Goal: Task Accomplishment & Management: Manage account settings

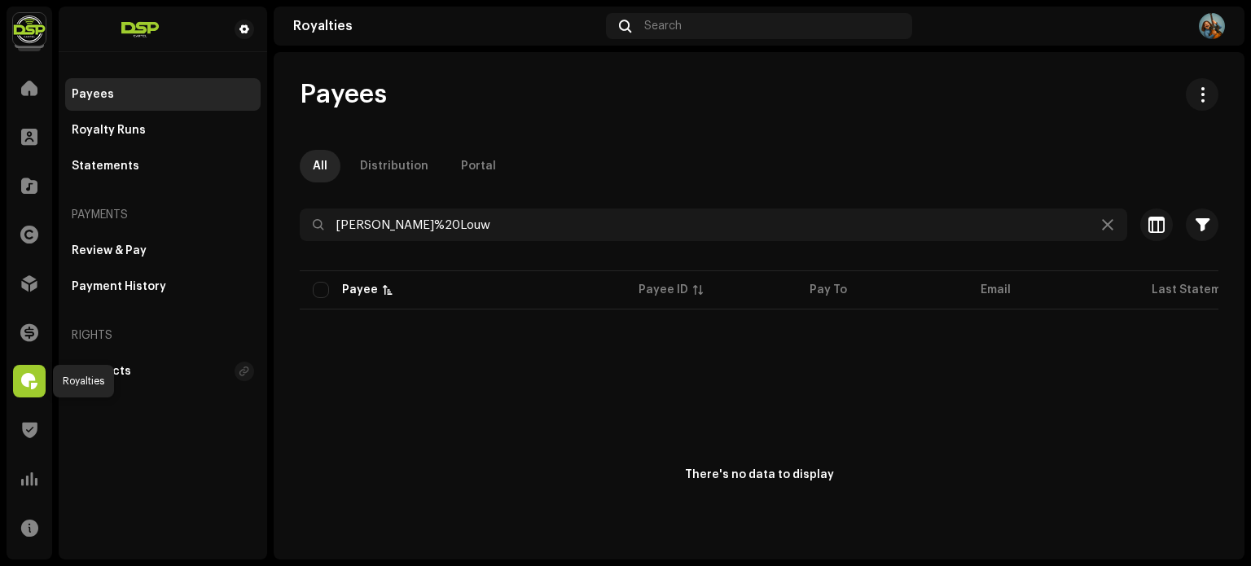
click at [30, 381] on span at bounding box center [29, 381] width 16 height 13
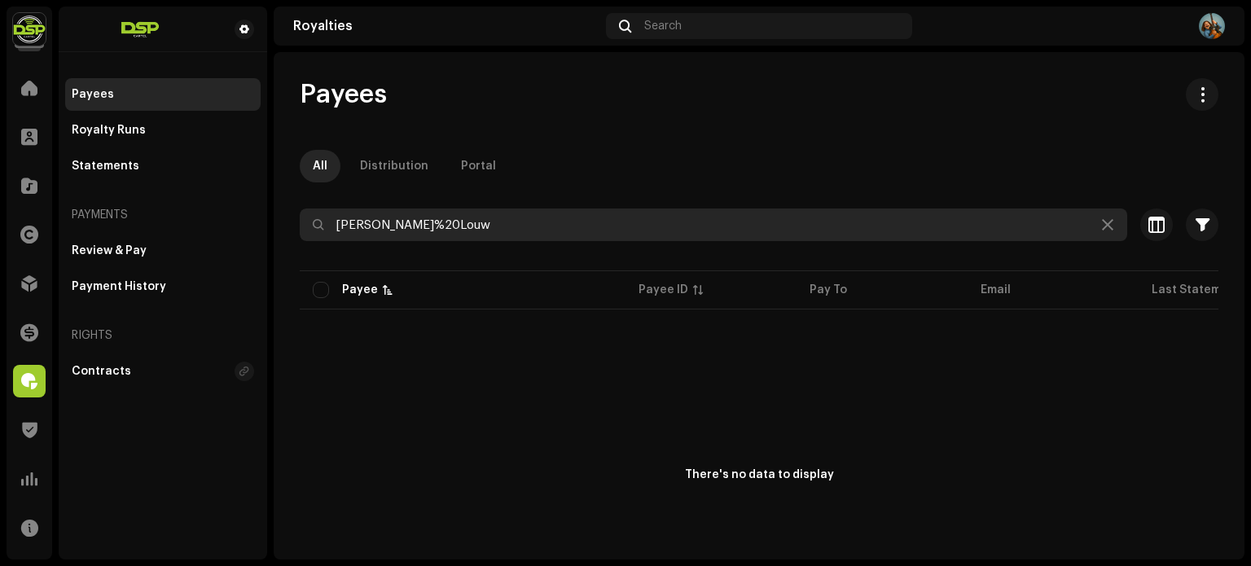
click at [404, 225] on input "[PERSON_NAME]%20Louw" at bounding box center [713, 224] width 827 height 33
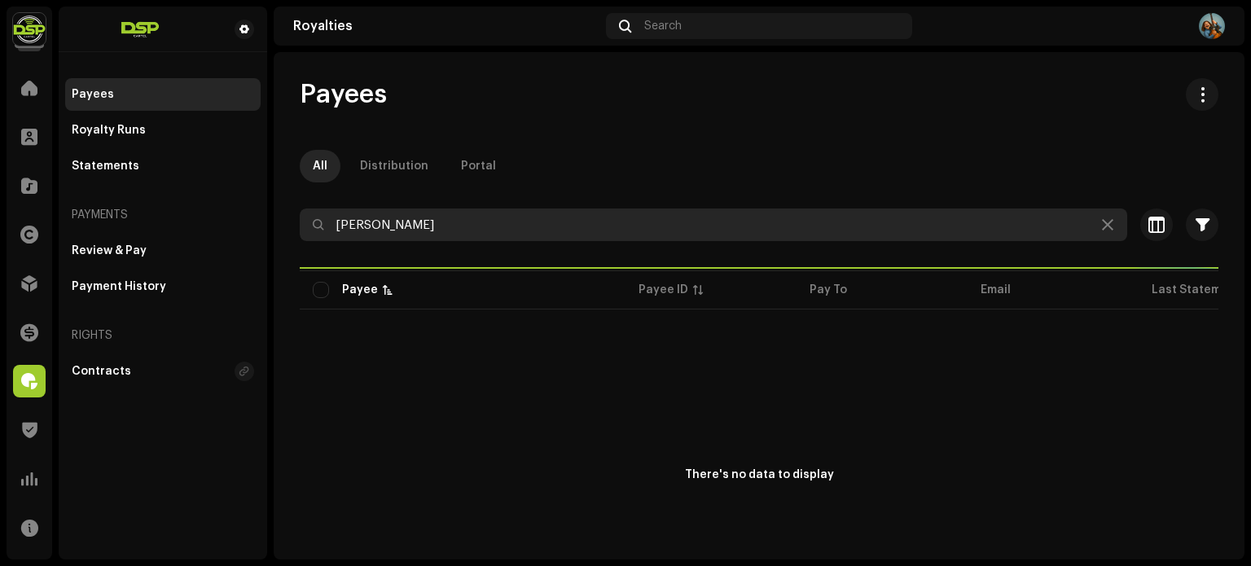
type input "[PERSON_NAME]"
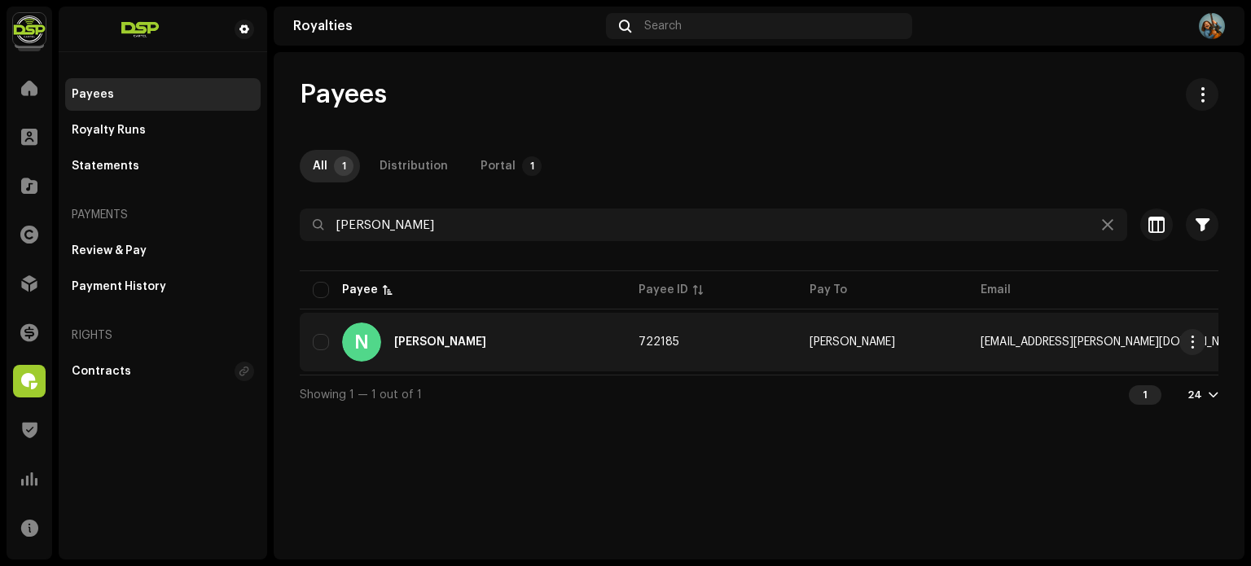
click at [587, 335] on div "N [PERSON_NAME]" at bounding box center [463, 341] width 300 height 39
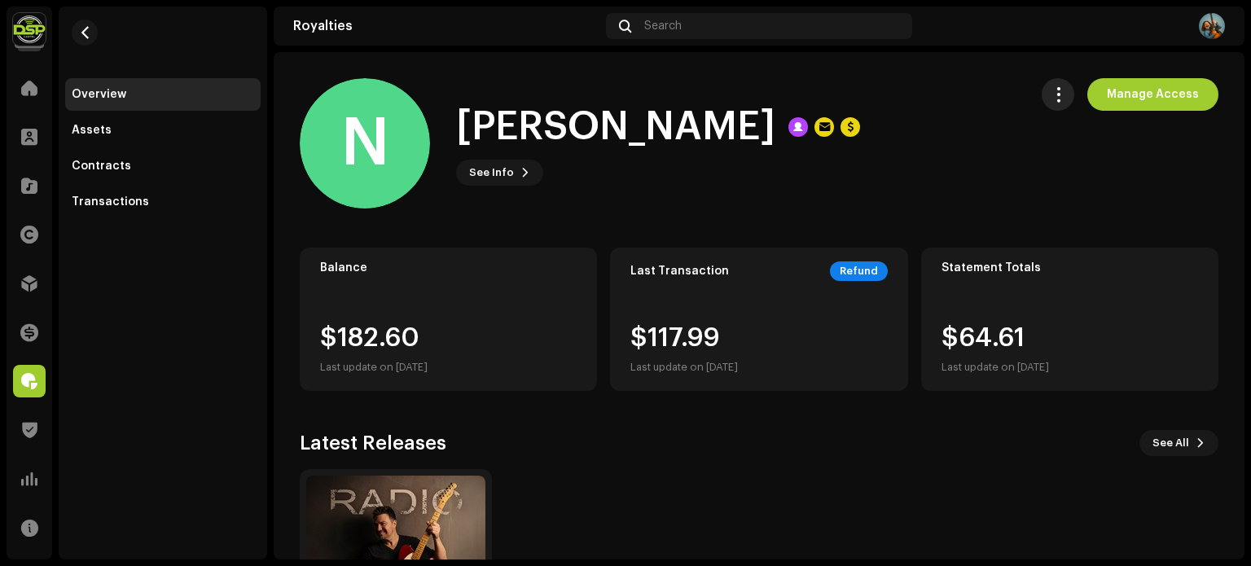
click at [1058, 89] on span "button" at bounding box center [1057, 94] width 15 height 13
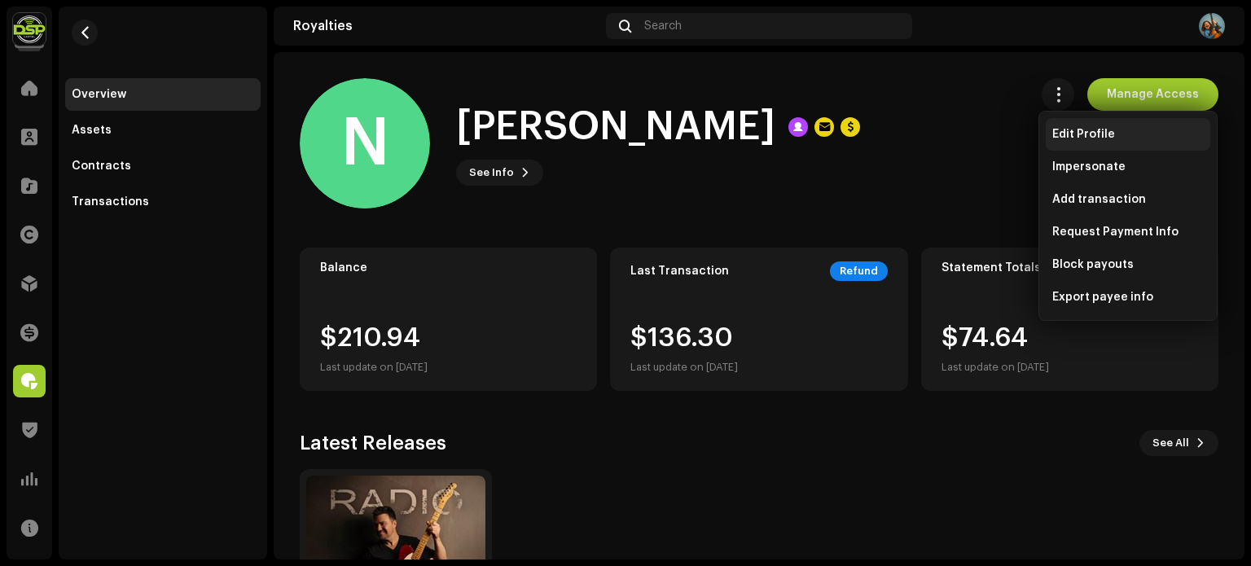
click at [1073, 138] on span "Edit Profile" at bounding box center [1083, 134] width 63 height 13
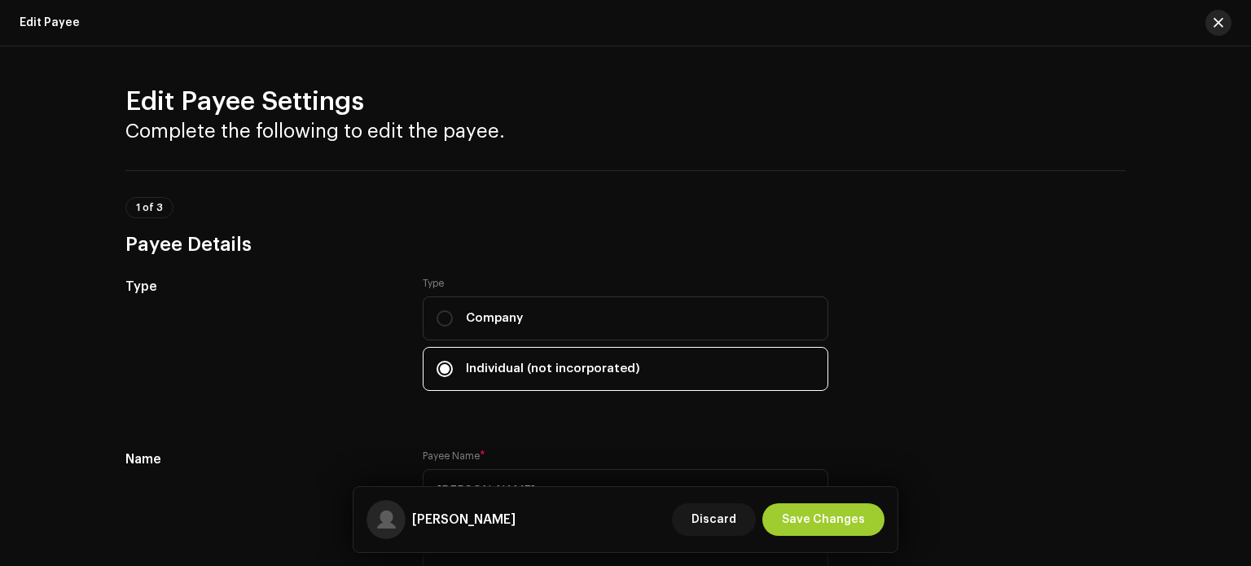
click at [1208, 26] on button "button" at bounding box center [1218, 23] width 26 height 26
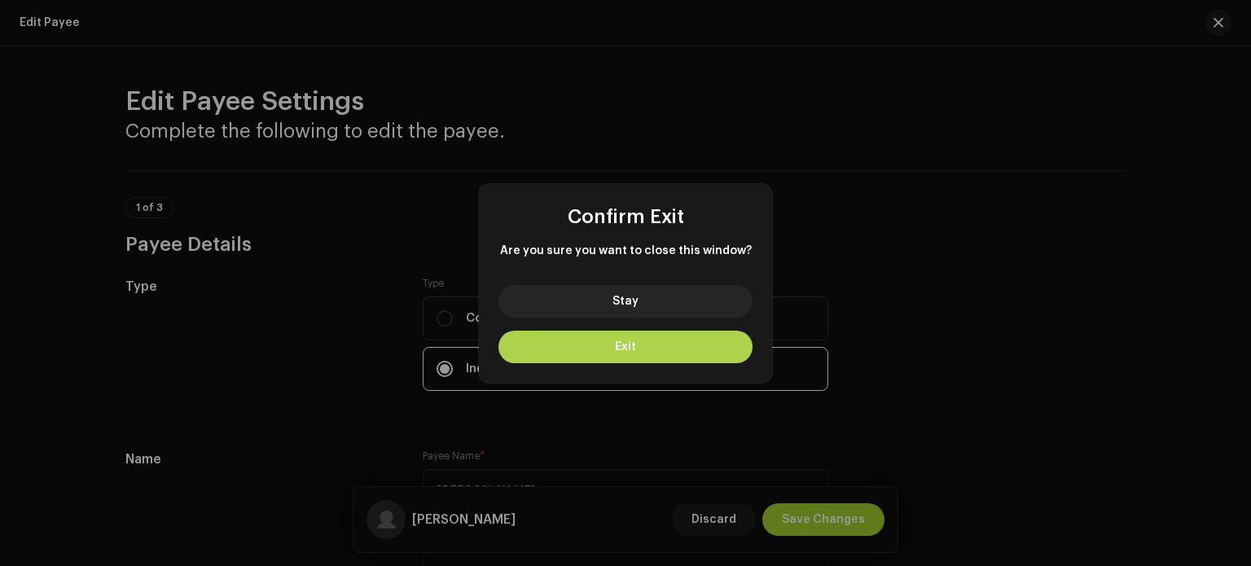
click at [668, 338] on button "Exit" at bounding box center [625, 347] width 254 height 33
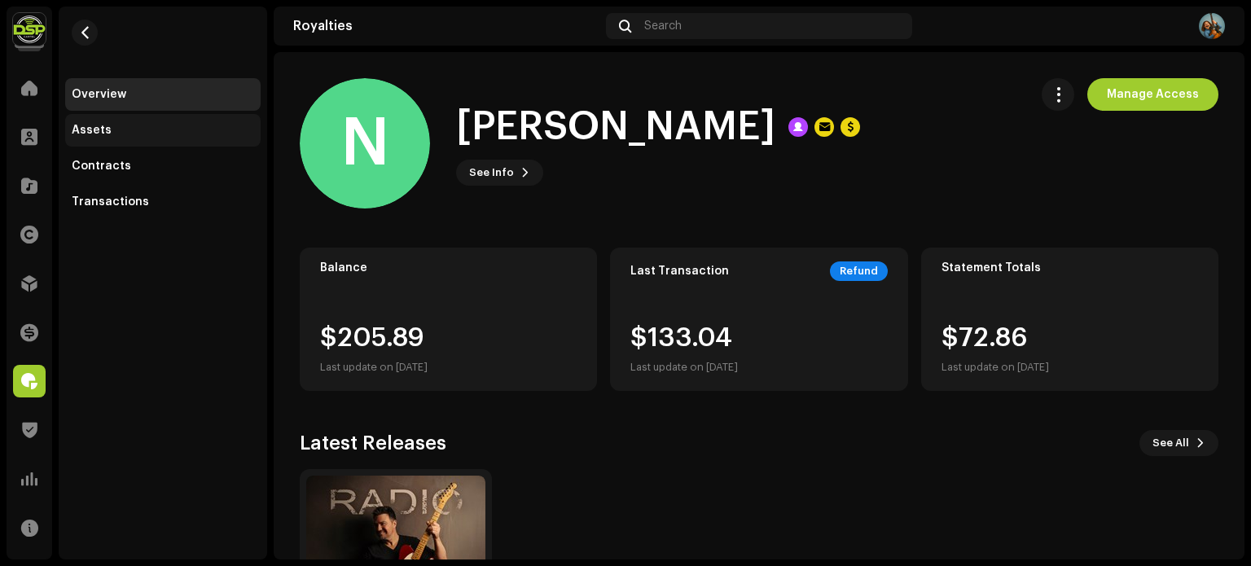
click at [213, 132] on div "Assets" at bounding box center [163, 130] width 182 height 13
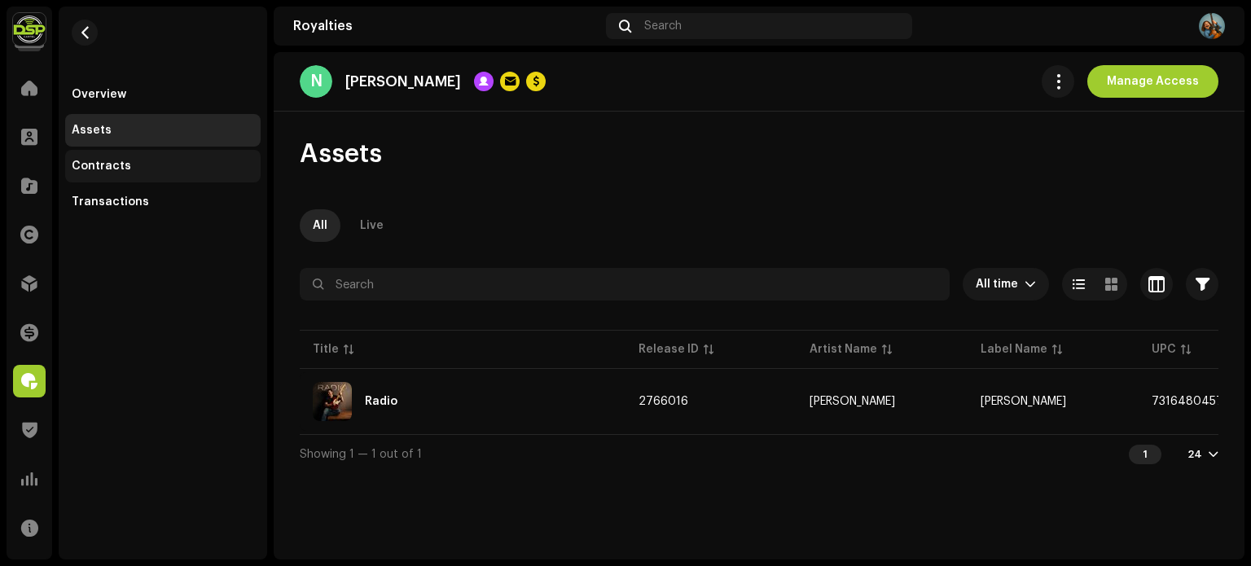
click at [92, 163] on div "Contracts" at bounding box center [101, 166] width 59 height 13
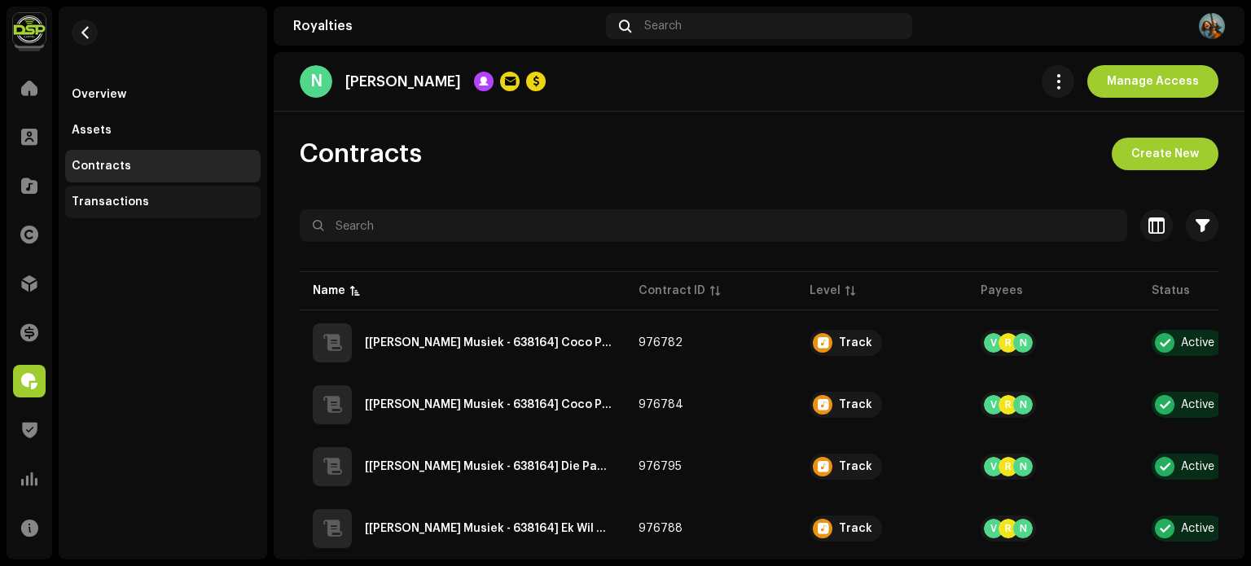
click at [164, 197] on div "Transactions" at bounding box center [163, 201] width 182 height 13
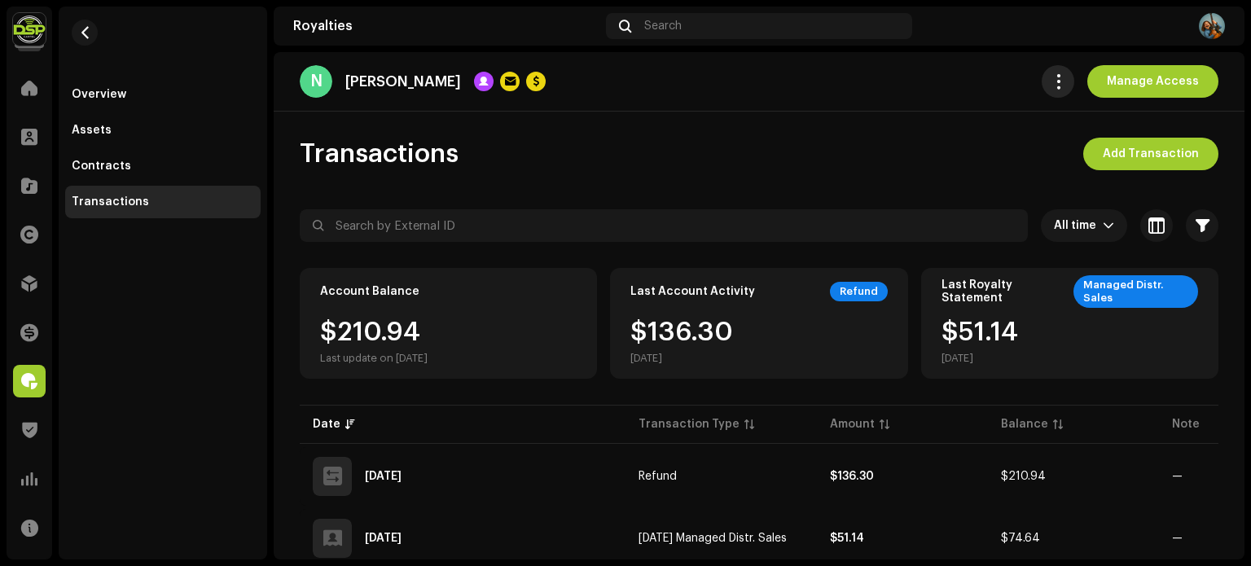
click at [1055, 90] on button "button" at bounding box center [1057, 81] width 33 height 33
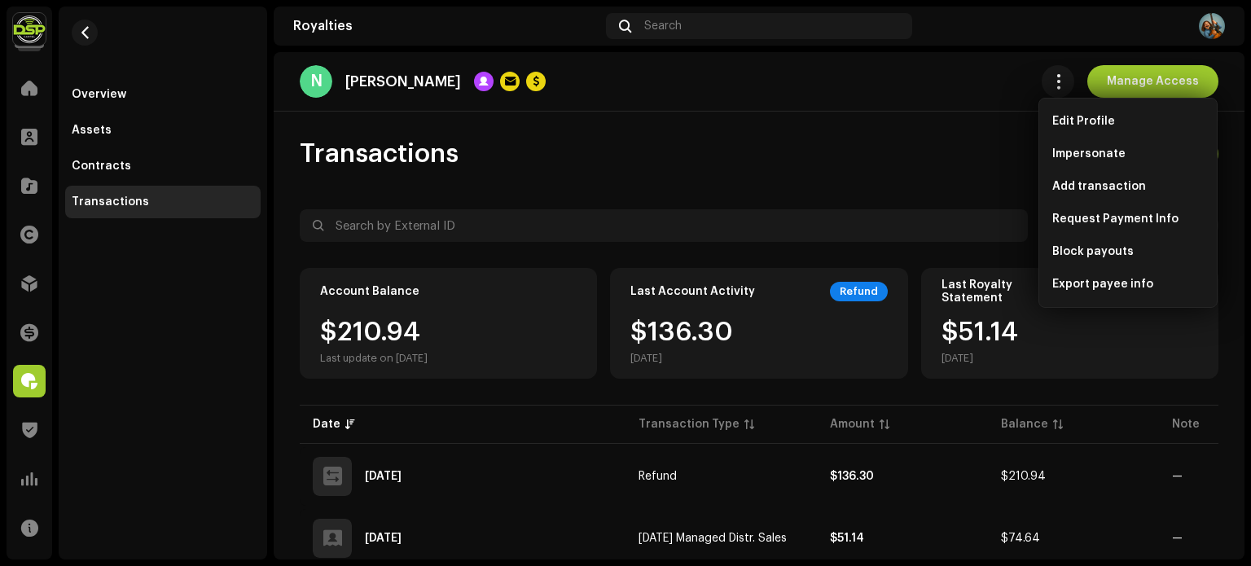
click at [884, 173] on div "Transactions Add Transaction All time Selected 0 Select all Options Filters Typ…" at bounding box center [759, 436] width 970 height 596
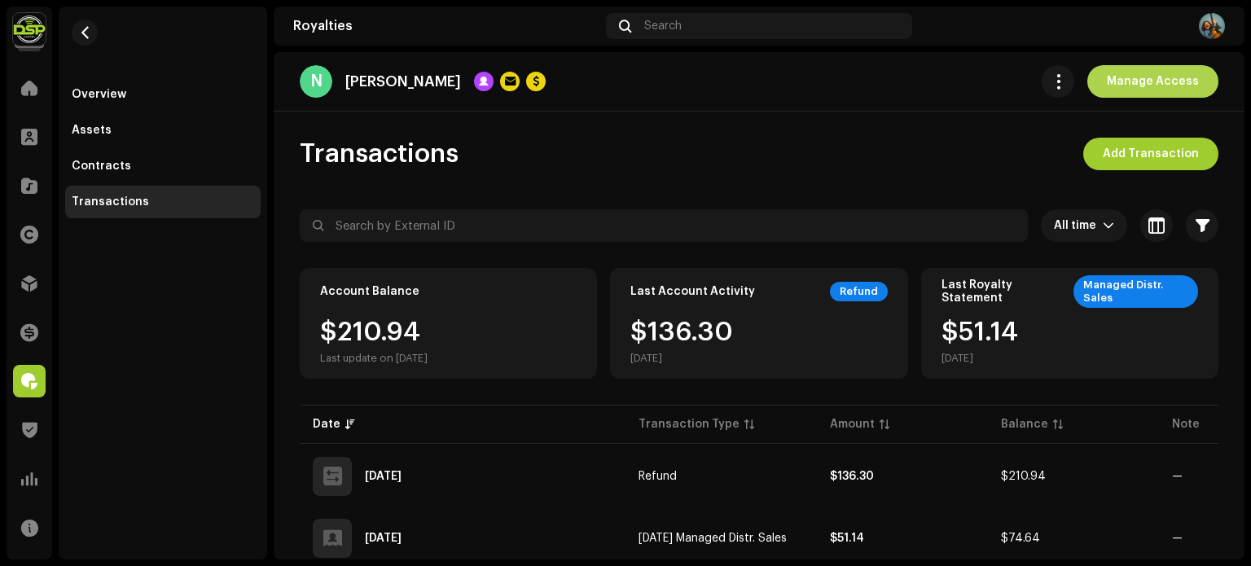
click at [1128, 85] on span "Manage Access" at bounding box center [1152, 81] width 92 height 33
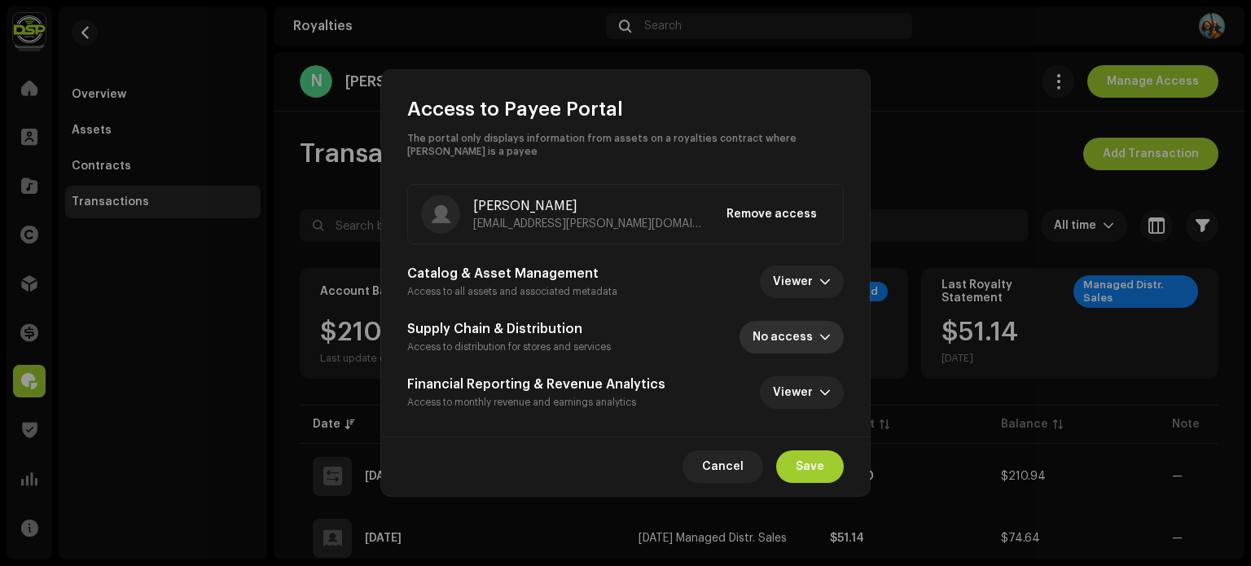
click at [801, 341] on span "No access" at bounding box center [785, 337] width 67 height 33
click at [795, 381] on span "Viewer" at bounding box center [778, 377] width 40 height 16
click at [813, 335] on span "Viewer" at bounding box center [796, 337] width 46 height 33
click at [803, 374] on span "Viewer" at bounding box center [796, 377] width 40 height 16
click at [816, 462] on span "Save" at bounding box center [809, 466] width 28 height 33
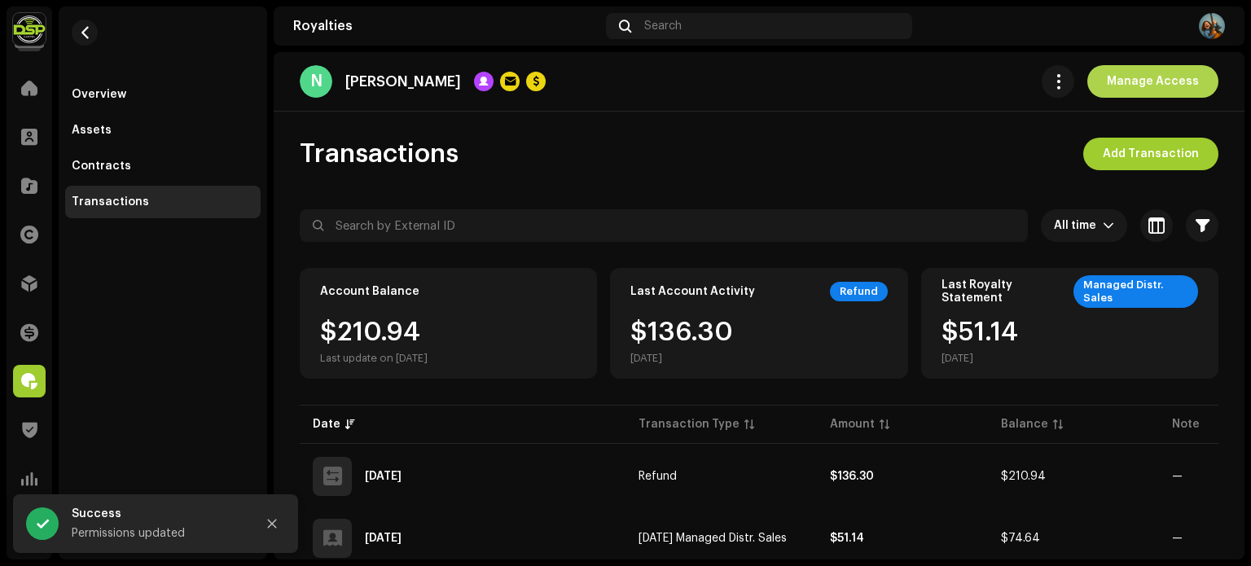
click at [1114, 77] on span "Manage Access" at bounding box center [1152, 81] width 92 height 33
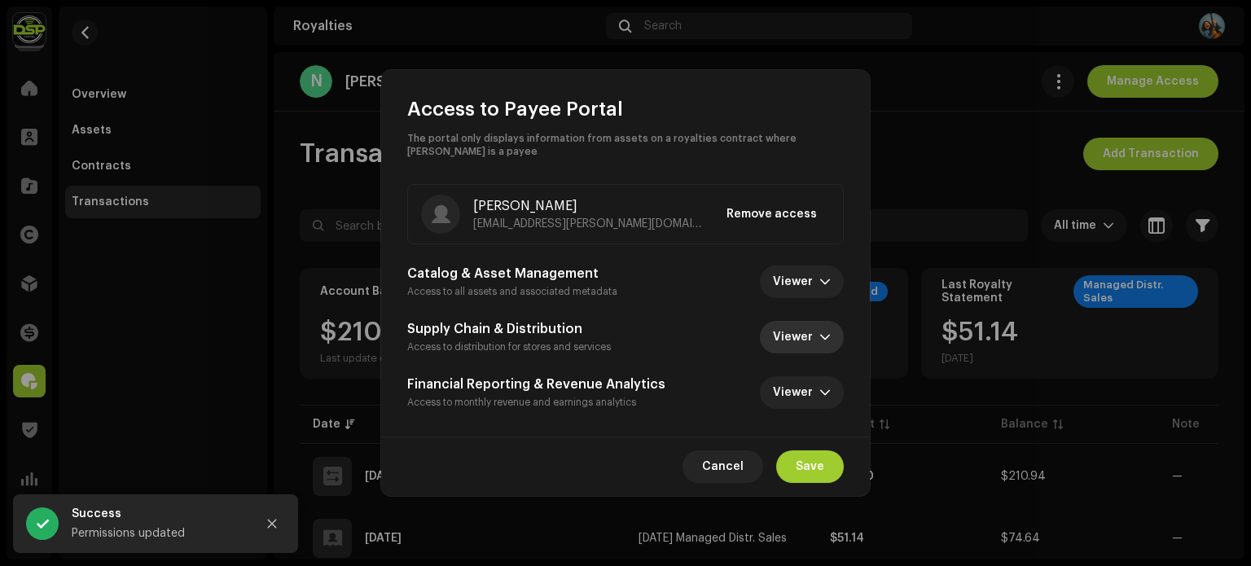
click at [815, 342] on span "Viewer" at bounding box center [796, 337] width 46 height 33
click at [804, 407] on span "No access" at bounding box center [806, 409] width 60 height 16
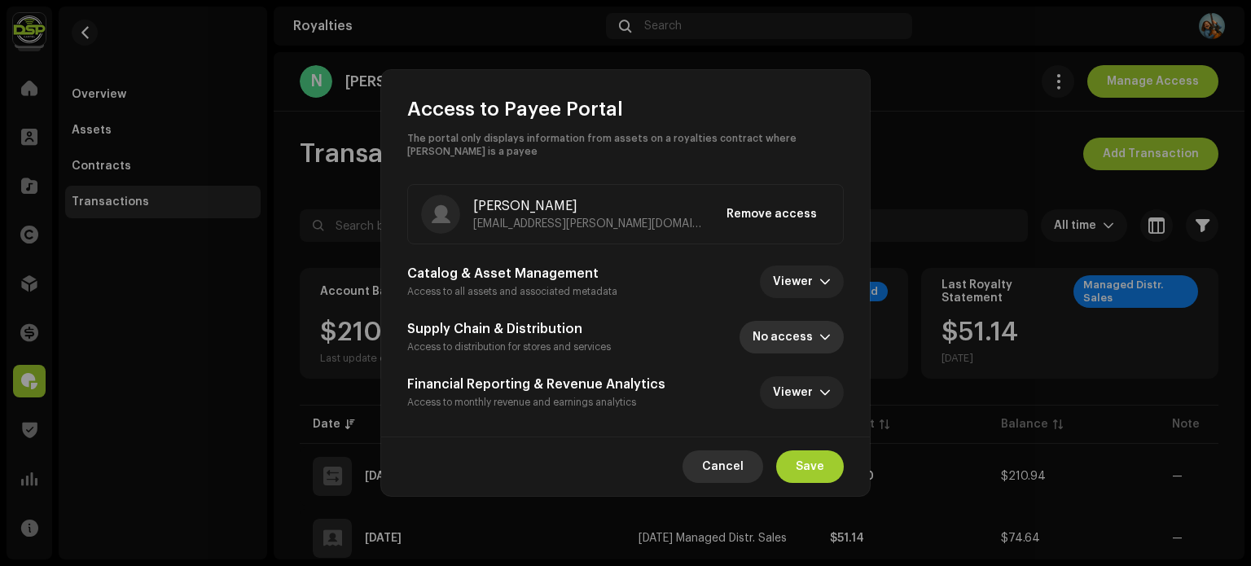
click at [720, 465] on span "Cancel" at bounding box center [723, 466] width 42 height 33
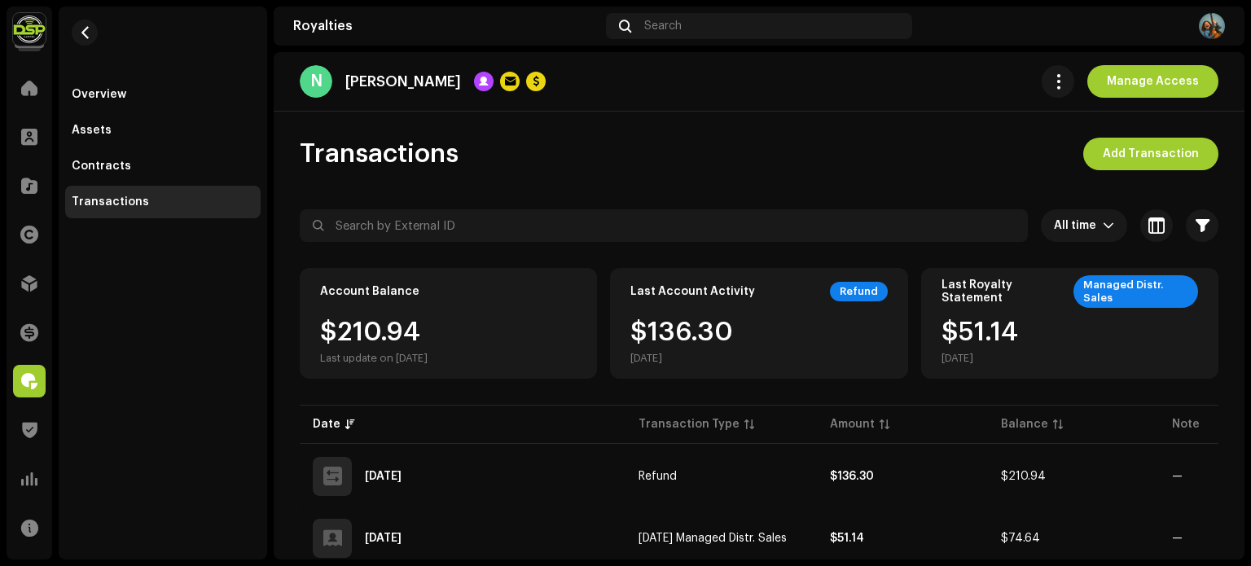
click at [882, 142] on div "Transactions Add Transaction" at bounding box center [759, 154] width 918 height 33
click at [90, 29] on span "button" at bounding box center [85, 32] width 12 height 13
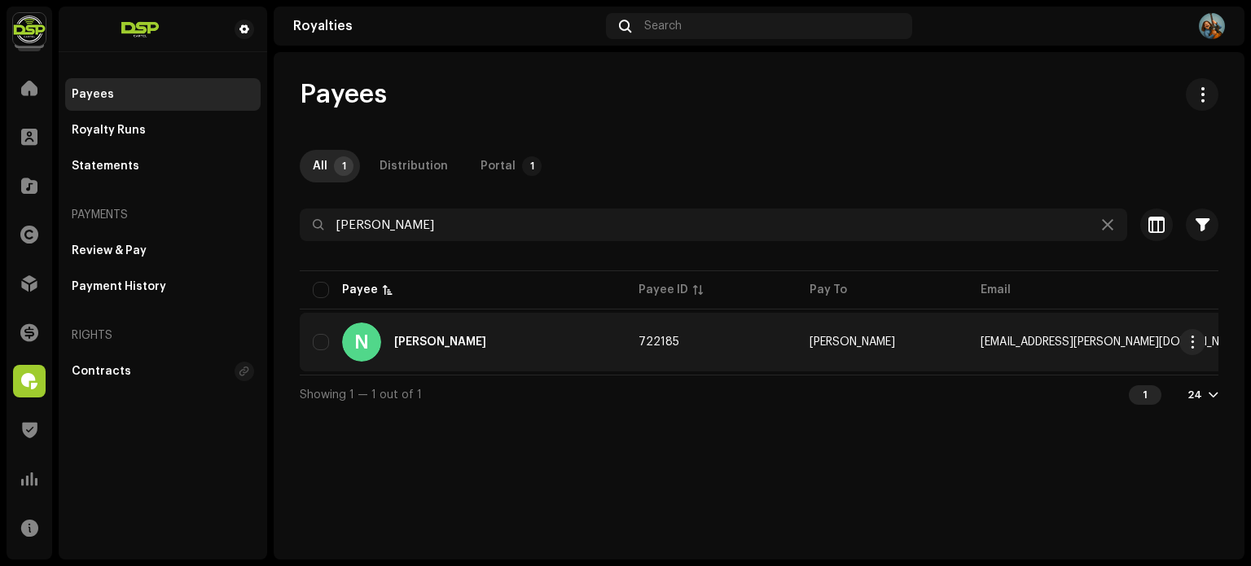
click at [1063, 342] on span "[EMAIL_ADDRESS][PERSON_NAME][DOMAIN_NAME]" at bounding box center [1112, 341] width 265 height 11
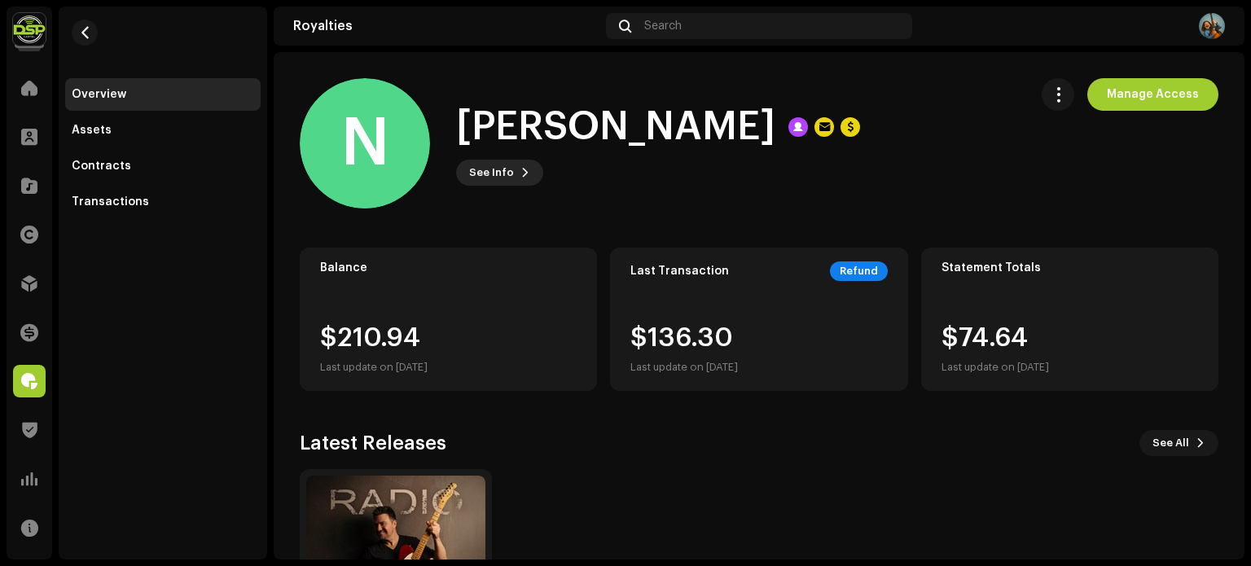
click at [499, 182] on span "See Info" at bounding box center [491, 172] width 45 height 33
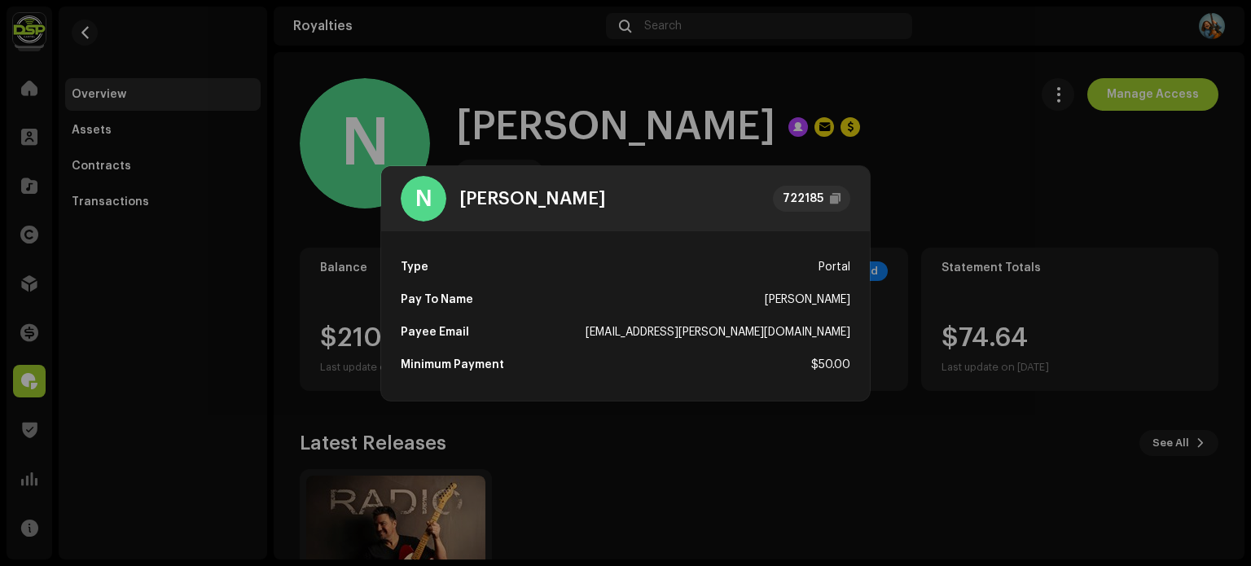
click at [774, 334] on div "[EMAIL_ADDRESS][PERSON_NAME][DOMAIN_NAME]" at bounding box center [717, 332] width 265 height 33
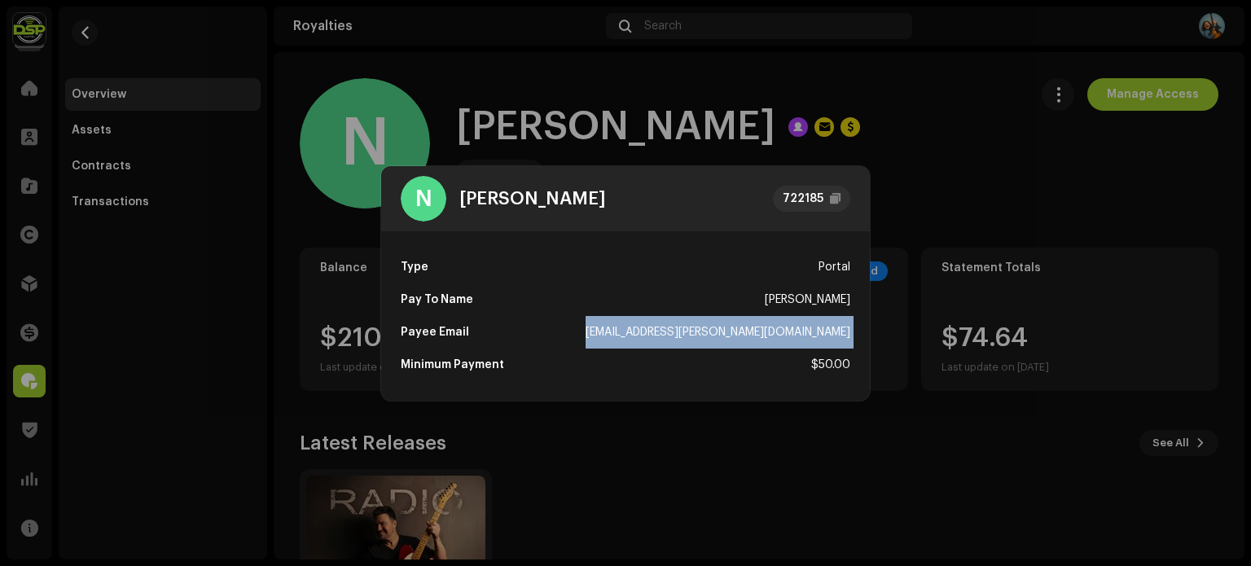
copy div "[EMAIL_ADDRESS][PERSON_NAME][DOMAIN_NAME]"
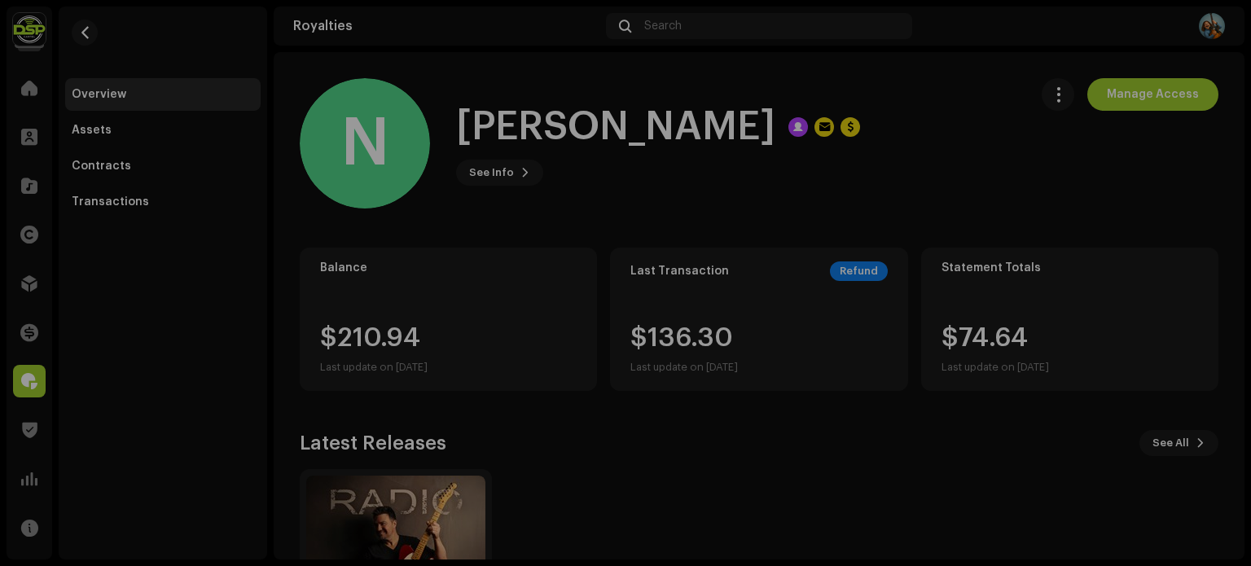
click at [1202, 24] on div "N [PERSON_NAME] 722185 Type Portal Pay To Name [PERSON_NAME] Payee Email [EMAIL…" at bounding box center [625, 283] width 1251 height 566
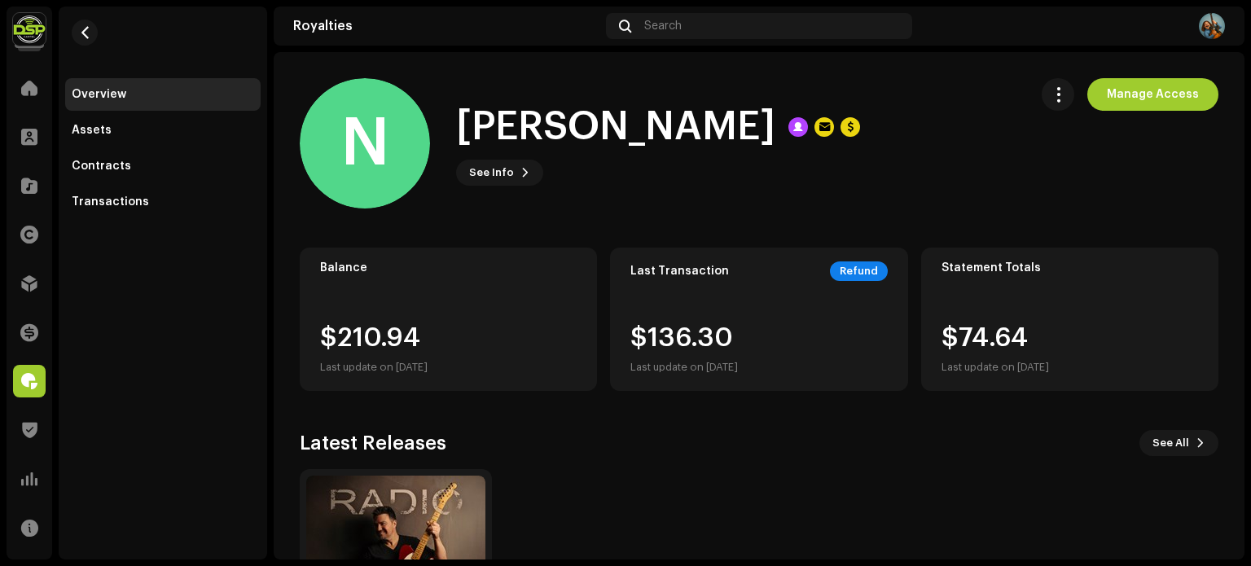
click at [1211, 24] on img at bounding box center [1211, 26] width 26 height 26
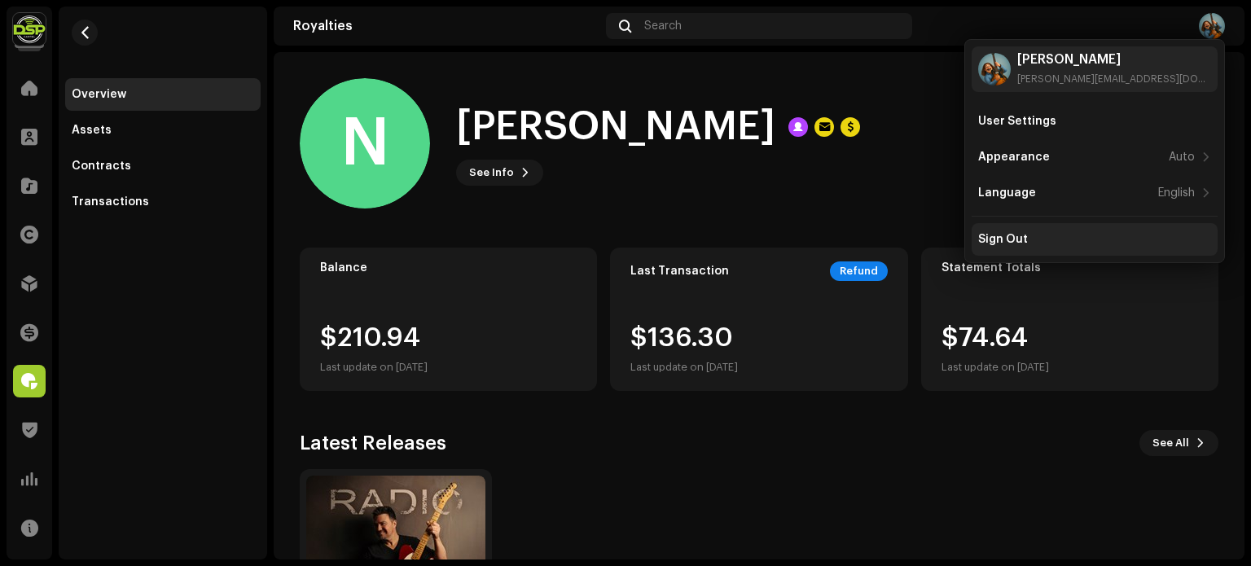
drag, startPoint x: 1008, startPoint y: 234, endPoint x: 1003, endPoint y: 297, distance: 62.9
click at [1008, 234] on div "Sign Out" at bounding box center [1003, 239] width 50 height 13
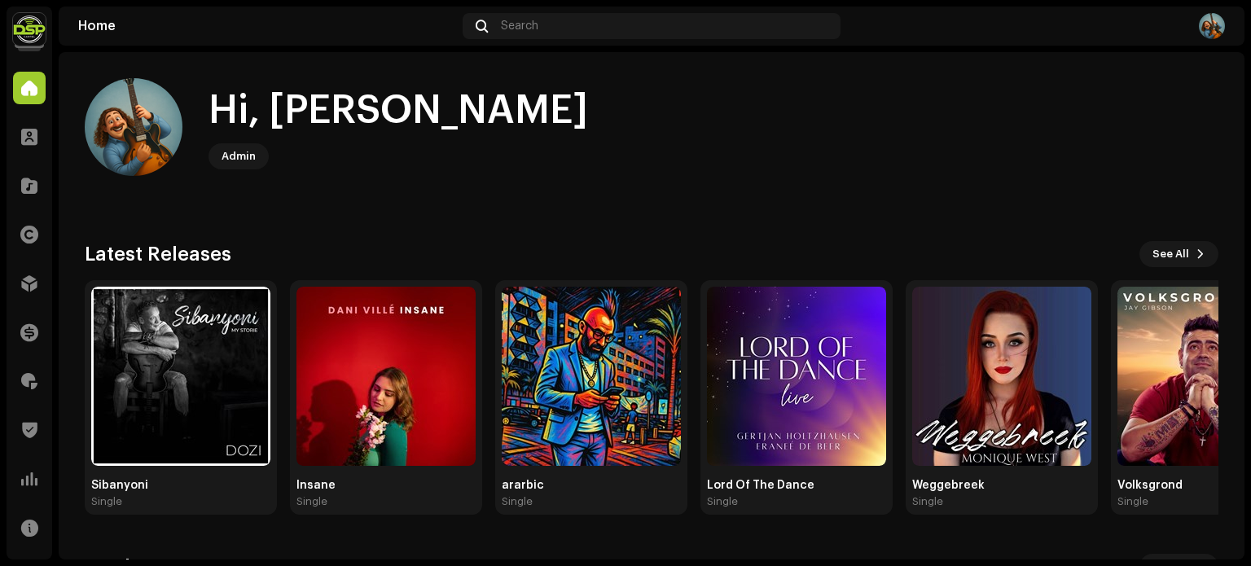
click at [355, 111] on div "Hi, Francois" at bounding box center [397, 111] width 379 height 52
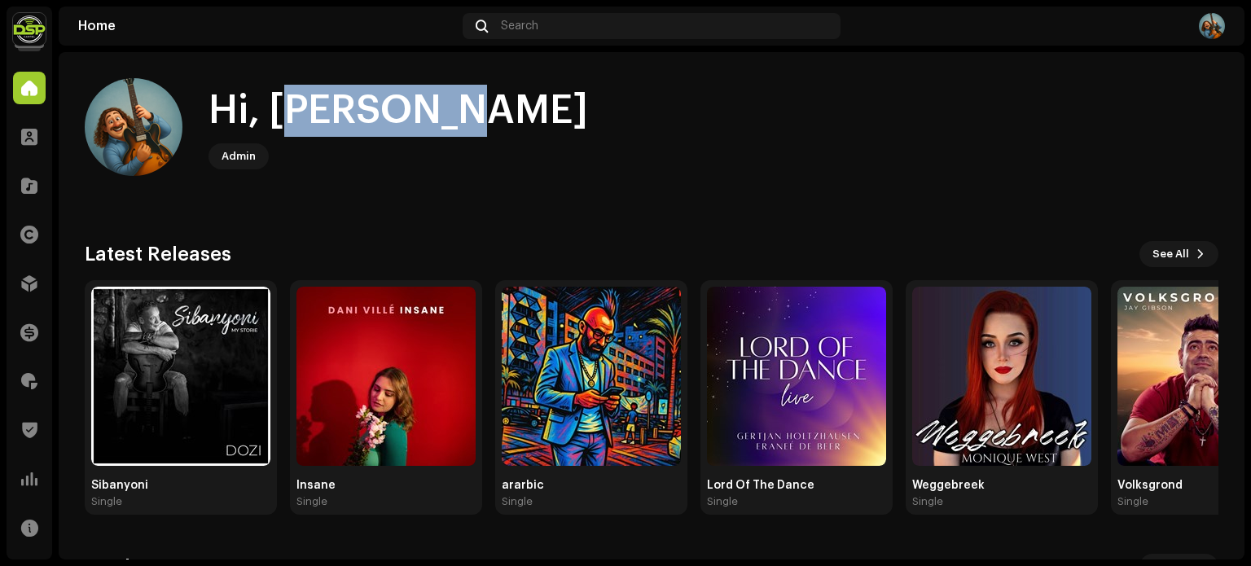
click at [355, 111] on div "Hi, Francois" at bounding box center [397, 111] width 379 height 52
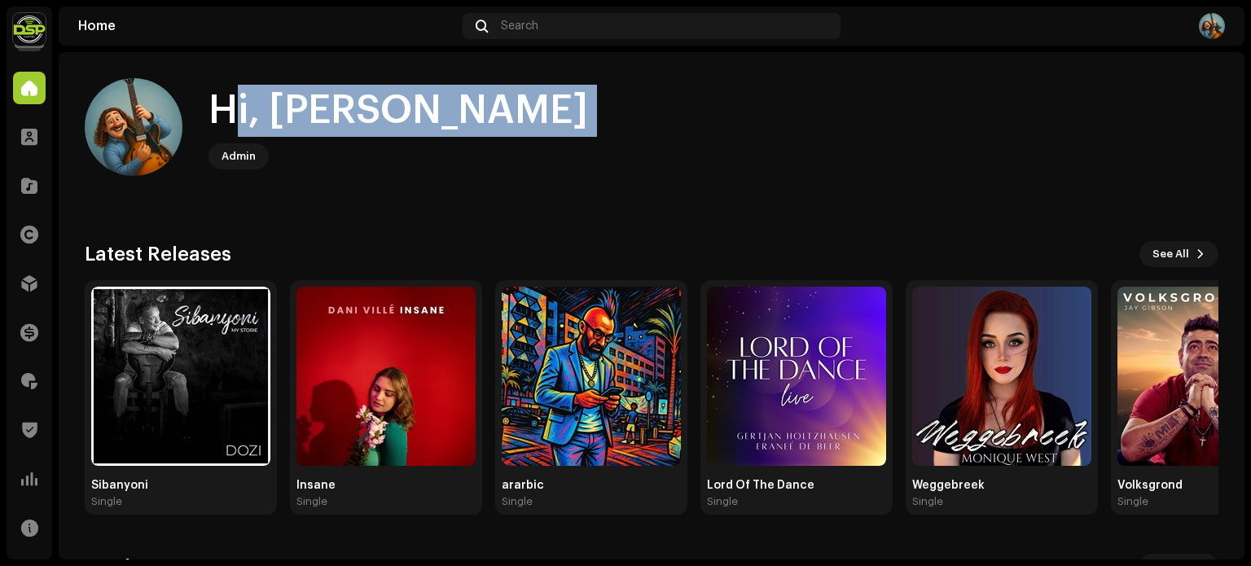
click at [458, 116] on div "Hi, Francois Admin" at bounding box center [651, 127] width 1133 height 98
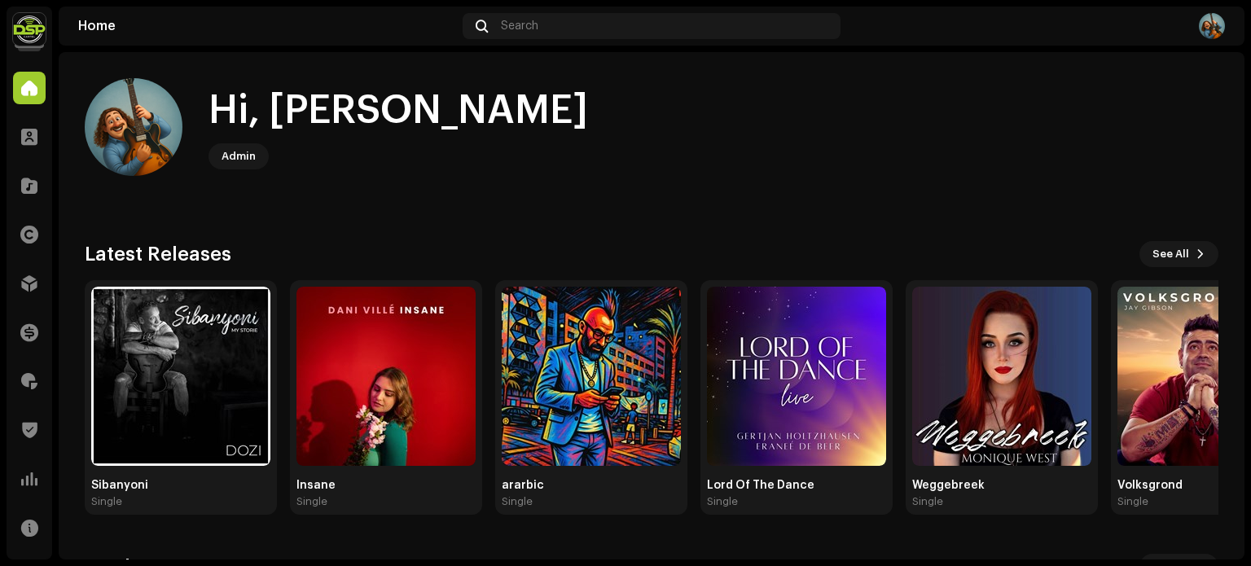
click at [736, 179] on home-user "Hi, Francois Admin" at bounding box center [651, 140] width 1133 height 124
click at [1208, 32] on img at bounding box center [1211, 26] width 26 height 26
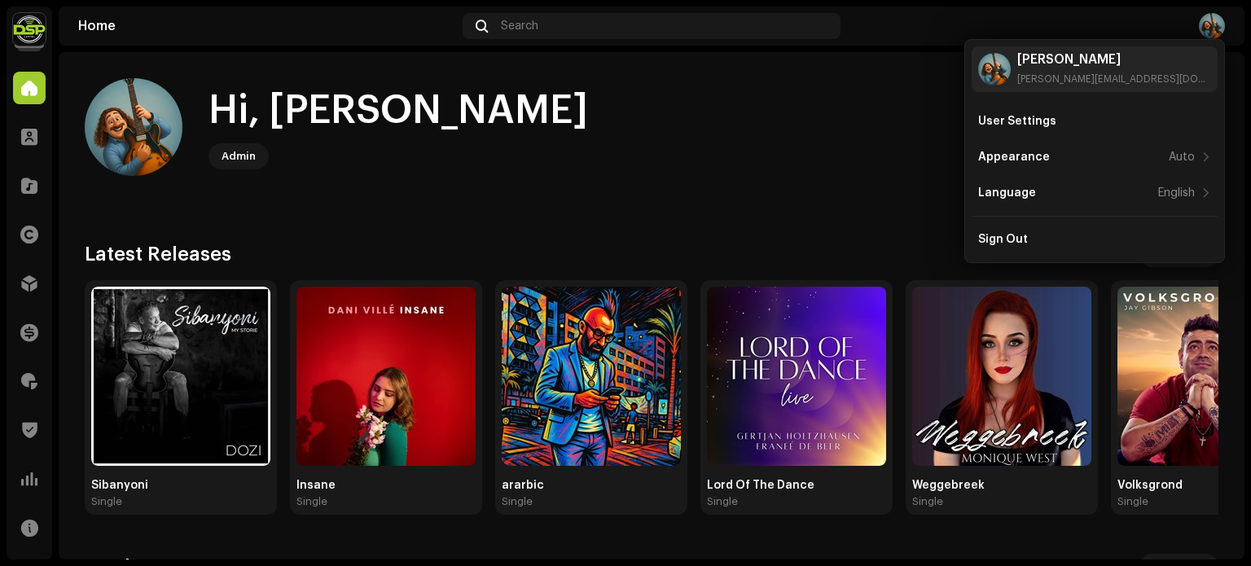
click at [789, 193] on home-user "Hi, Francois Admin" at bounding box center [651, 140] width 1133 height 124
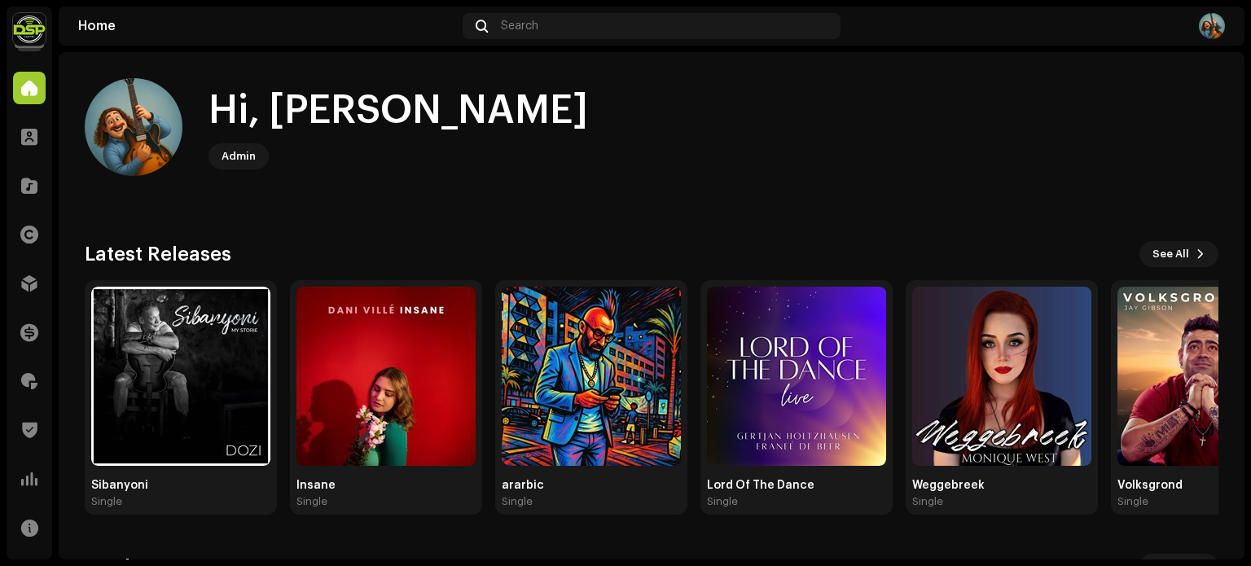
click at [345, 120] on div "Hi, Francois" at bounding box center [397, 111] width 379 height 52
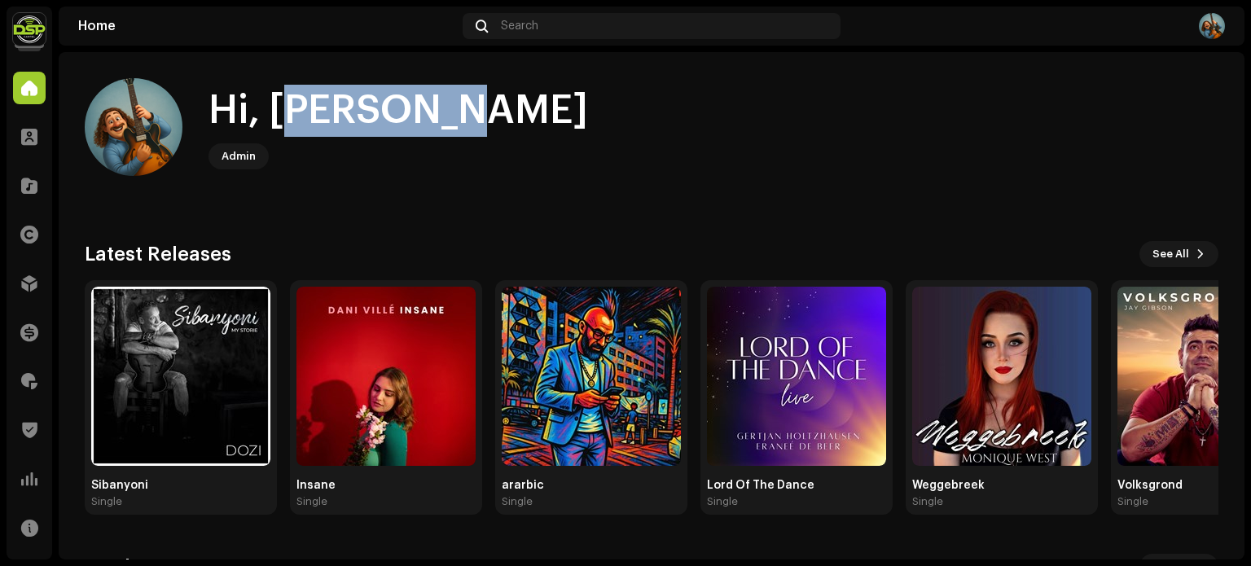
click at [345, 120] on div "Hi, Francois" at bounding box center [397, 111] width 379 height 52
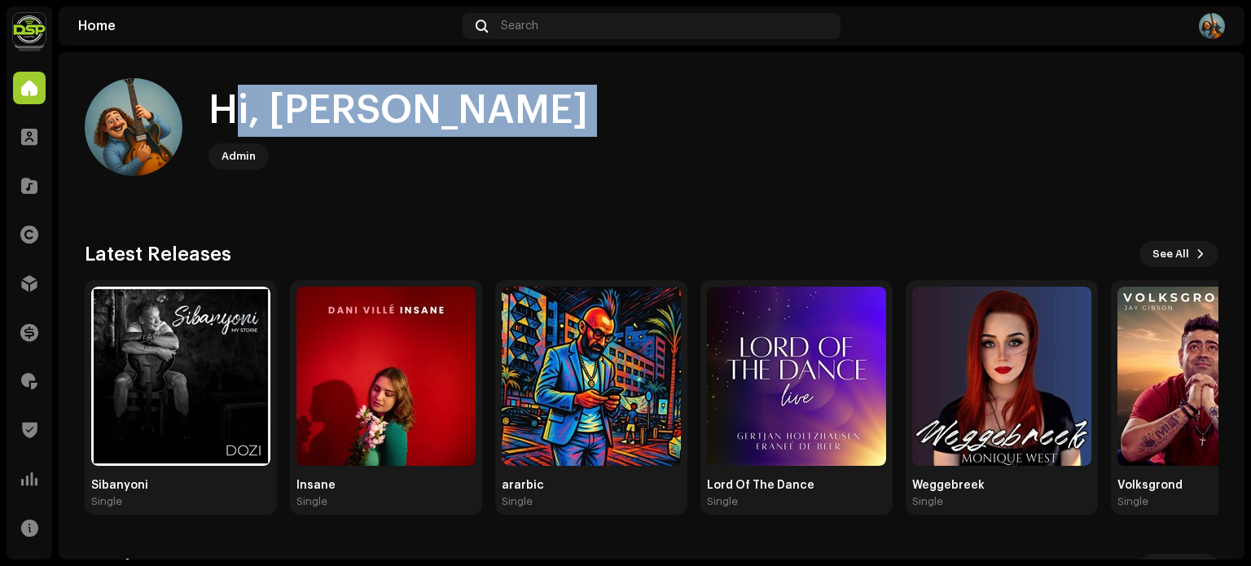
click at [345, 120] on div "Hi, Francois" at bounding box center [397, 111] width 379 height 52
click at [377, 117] on div "Hi, Francois" at bounding box center [397, 111] width 379 height 52
drag, startPoint x: 449, startPoint y: 116, endPoint x: 213, endPoint y: 111, distance: 236.2
click at [213, 111] on div "Hi, Francois Admin" at bounding box center [651, 127] width 1133 height 98
click at [213, 111] on div "Hi, Francois" at bounding box center [397, 111] width 379 height 52
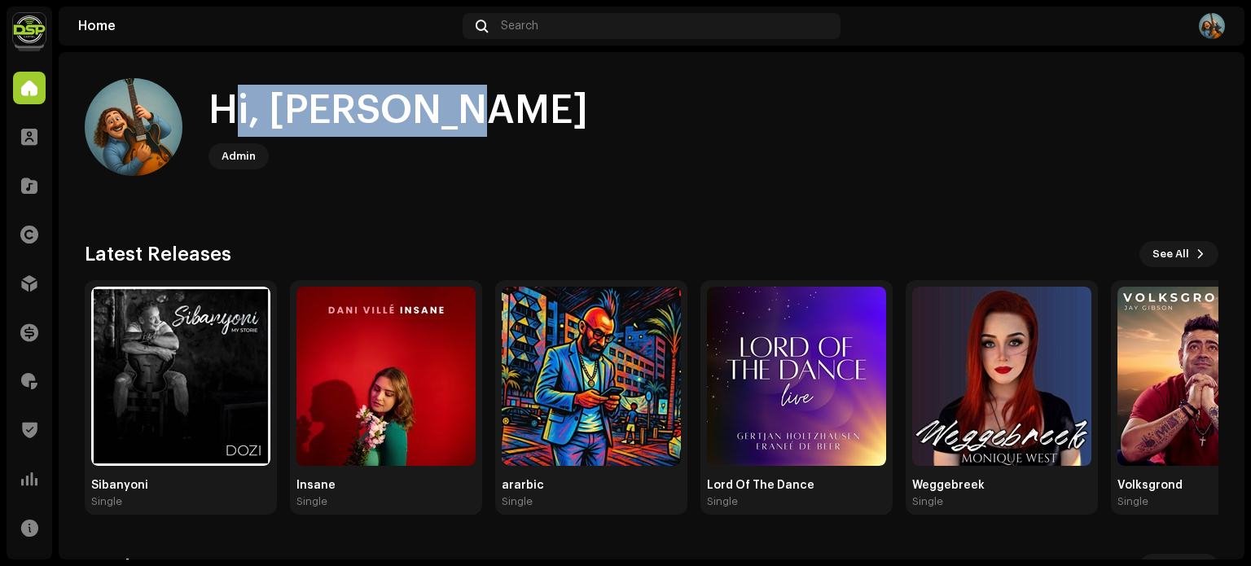
drag, startPoint x: 212, startPoint y: 110, endPoint x: 420, endPoint y: 108, distance: 207.6
click at [420, 108] on div "Hi, Francois" at bounding box center [397, 111] width 379 height 52
click at [423, 107] on div "Hi, Francois" at bounding box center [397, 111] width 379 height 52
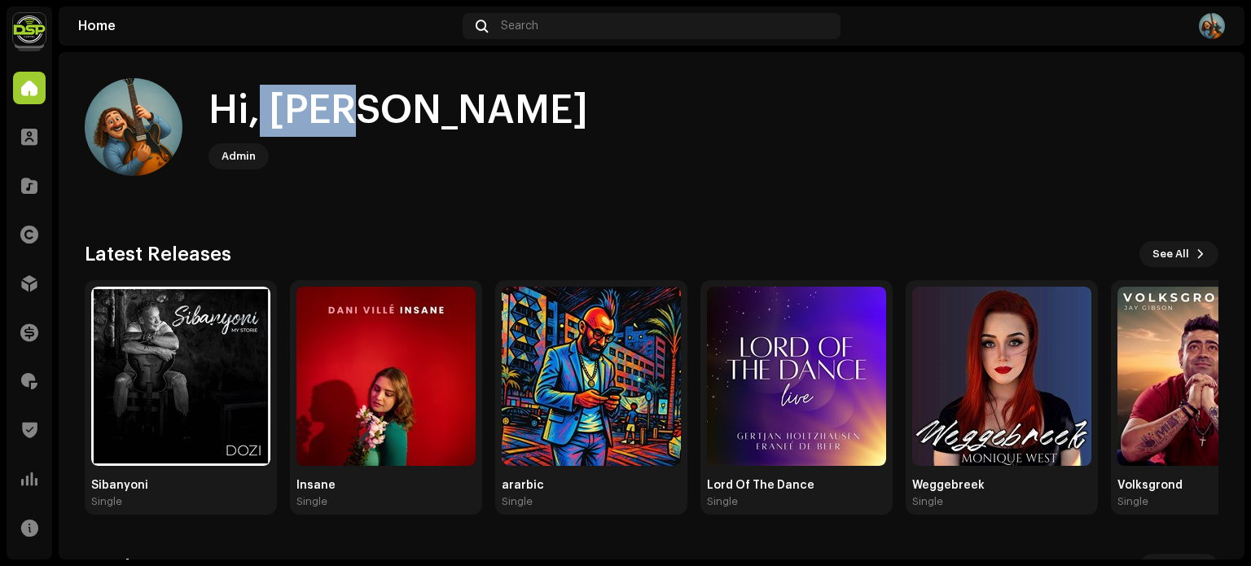
drag, startPoint x: 267, startPoint y: 107, endPoint x: 244, endPoint y: 103, distance: 23.0
drag, startPoint x: 244, startPoint y: 103, endPoint x: 227, endPoint y: 102, distance: 17.2
click at [227, 102] on div "Hi, Francois" at bounding box center [397, 111] width 379 height 52
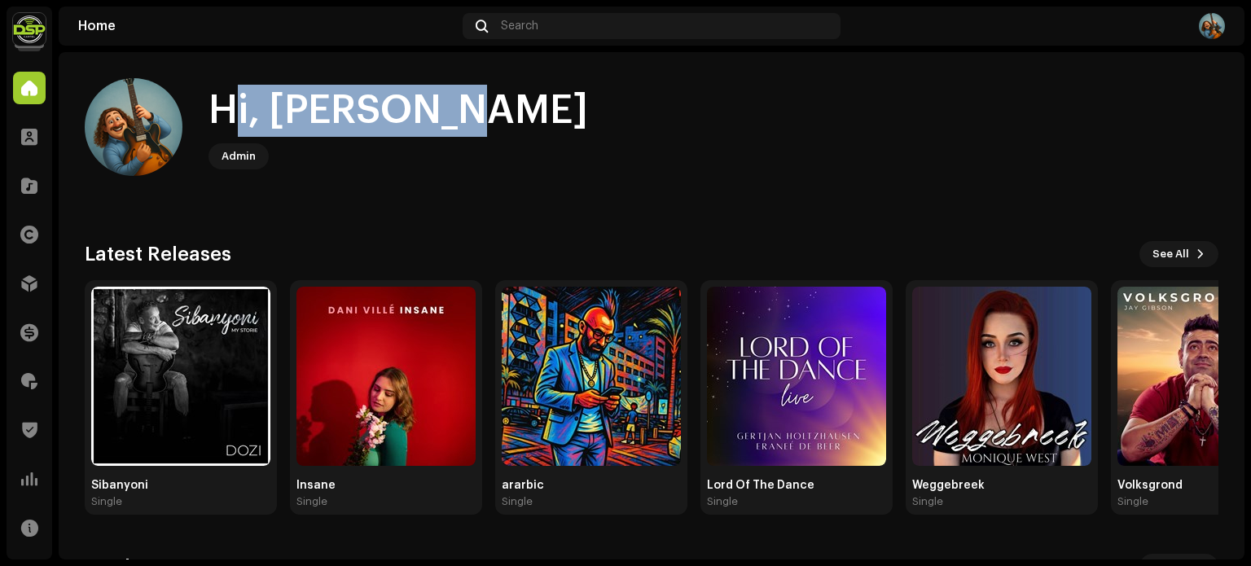
drag, startPoint x: 217, startPoint y: 103, endPoint x: 423, endPoint y: 107, distance: 206.0
click at [423, 107] on div "Hi, Francois" at bounding box center [397, 111] width 379 height 52
click at [371, 120] on div "Hi, Francois" at bounding box center [397, 111] width 379 height 52
click at [346, 117] on div "Hi, Francois" at bounding box center [397, 111] width 379 height 52
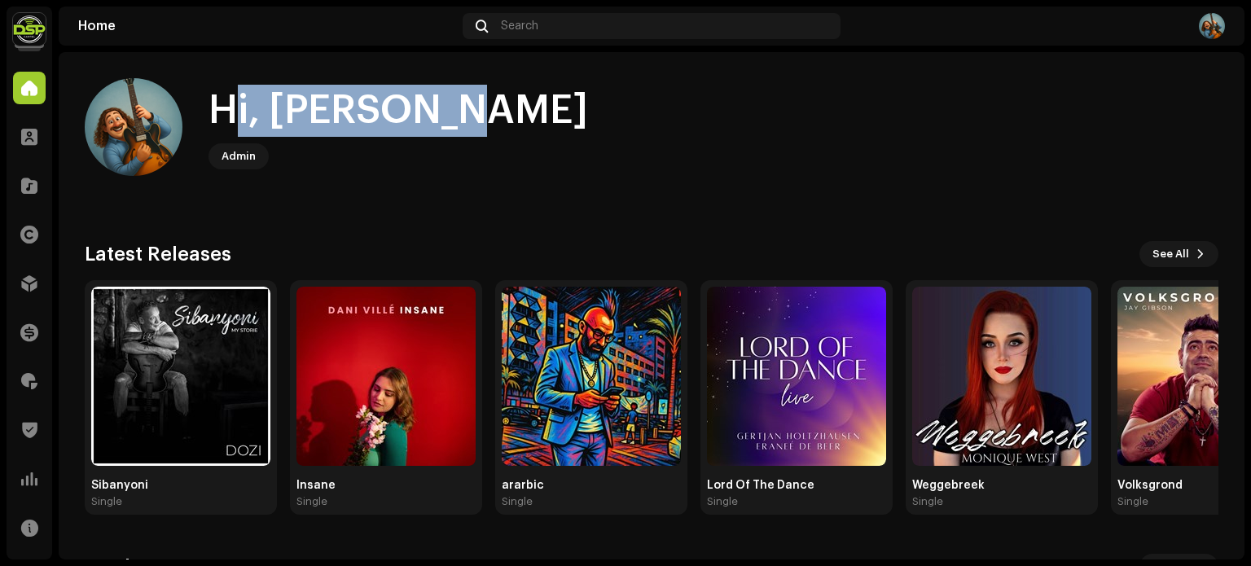
drag, startPoint x: 208, startPoint y: 113, endPoint x: 482, endPoint y: 118, distance: 274.4
click at [482, 118] on div "Hi, Francois Admin" at bounding box center [651, 127] width 1133 height 98
click at [480, 117] on div "Hi, Francois Admin" at bounding box center [651, 127] width 1133 height 98
drag, startPoint x: 432, startPoint y: 120, endPoint x: 221, endPoint y: 120, distance: 210.9
click at [221, 120] on div "Hi, Francois Admin" at bounding box center [651, 127] width 1133 height 98
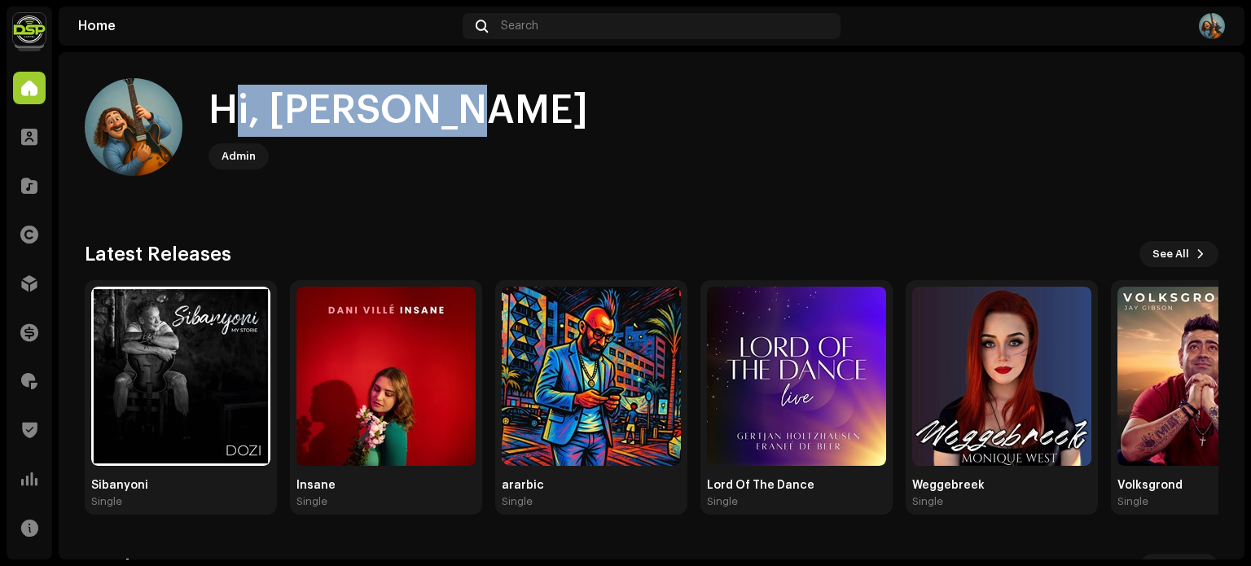
click at [221, 120] on div "Hi, Francois" at bounding box center [397, 111] width 379 height 52
drag, startPoint x: 208, startPoint y: 113, endPoint x: 436, endPoint y: 121, distance: 227.3
click at [436, 121] on div "Hi, Francois Admin" at bounding box center [651, 127] width 1133 height 98
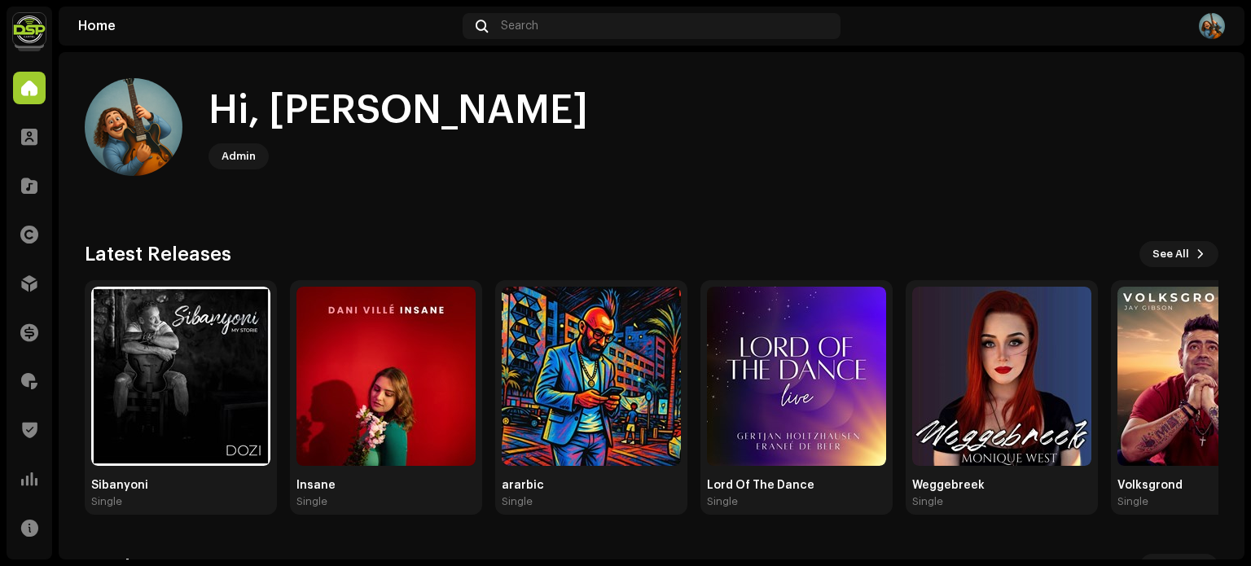
click at [27, 28] on img at bounding box center [29, 29] width 33 height 33
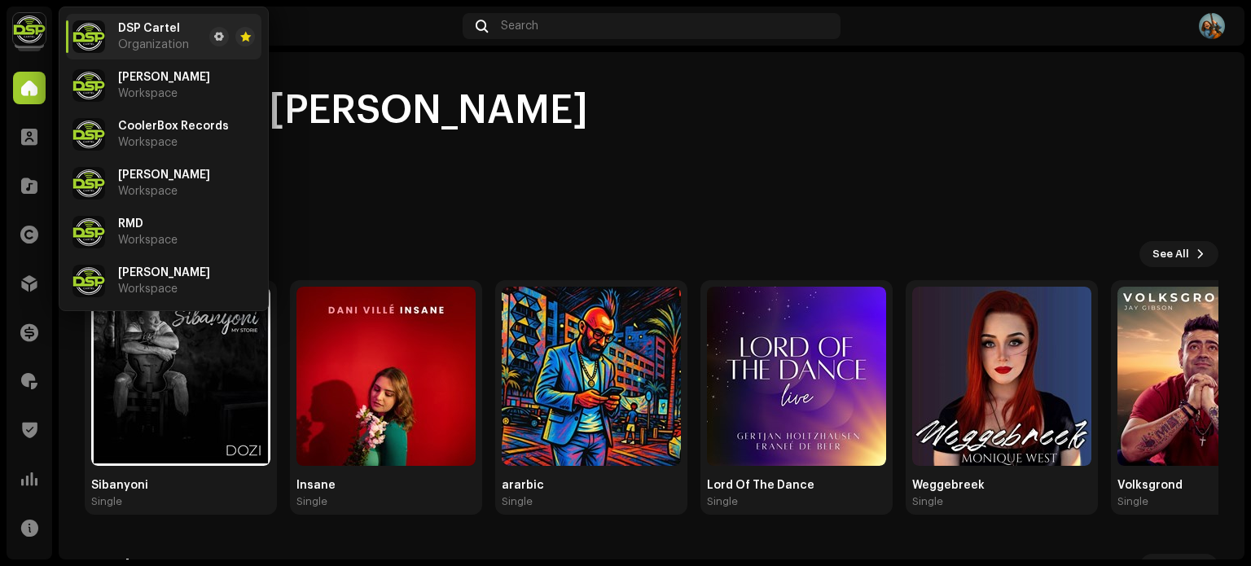
click at [671, 212] on div "Hi, Francois Admin Check out the latest Product Updates for Check Product Updat…" at bounding box center [651, 487] width 1133 height 871
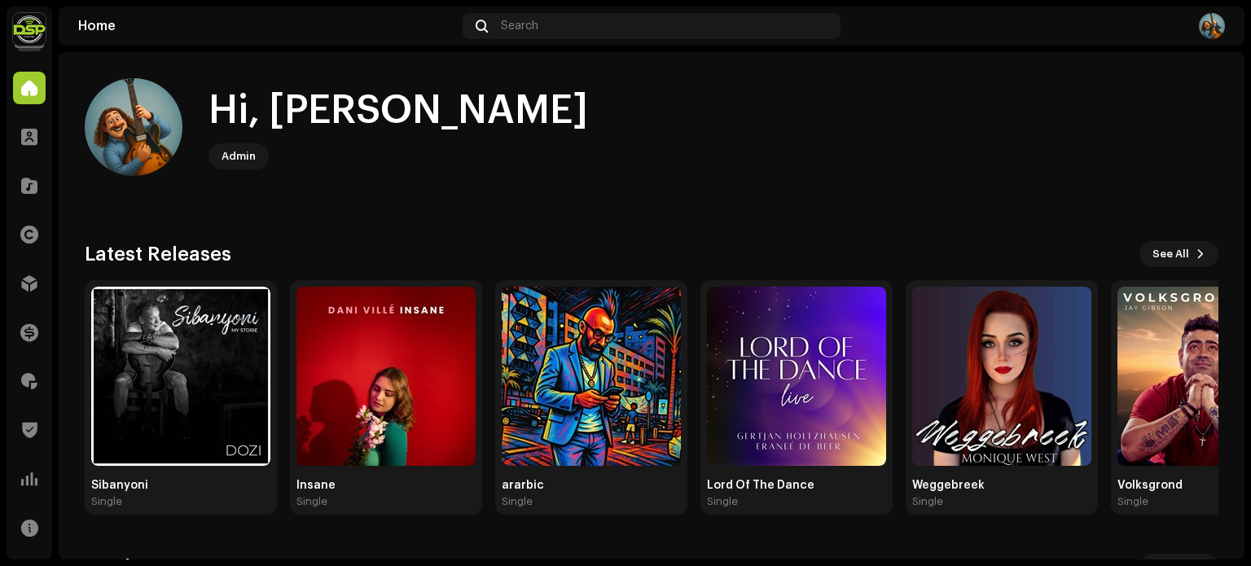
click at [20, 32] on img at bounding box center [29, 29] width 33 height 33
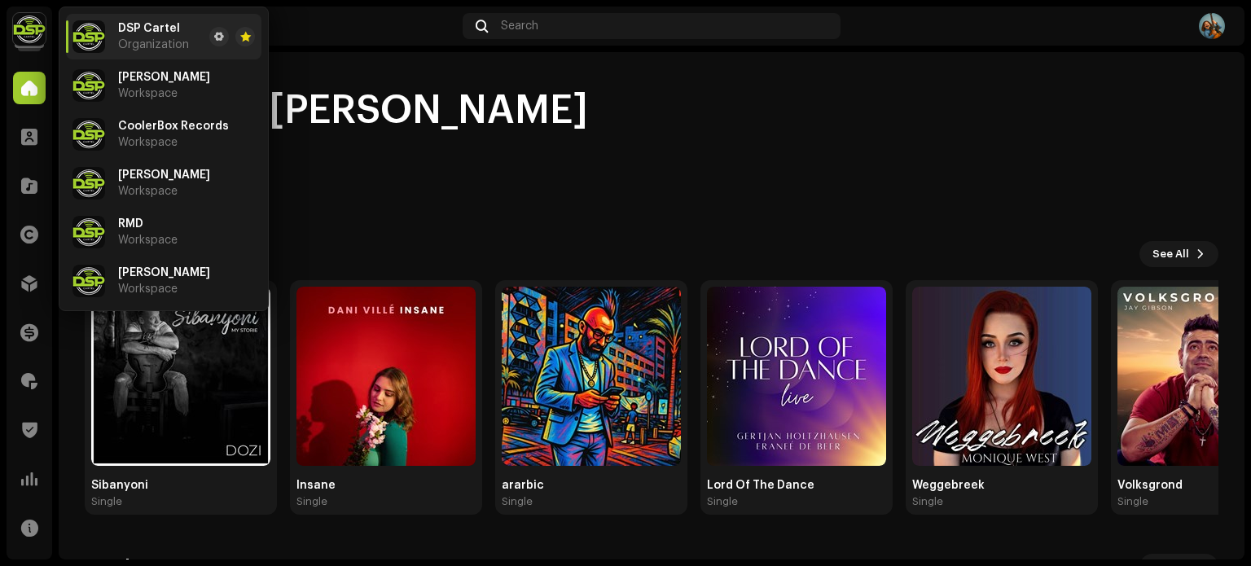
click at [655, 162] on div "Hi, Francois Admin" at bounding box center [651, 127] width 1133 height 98
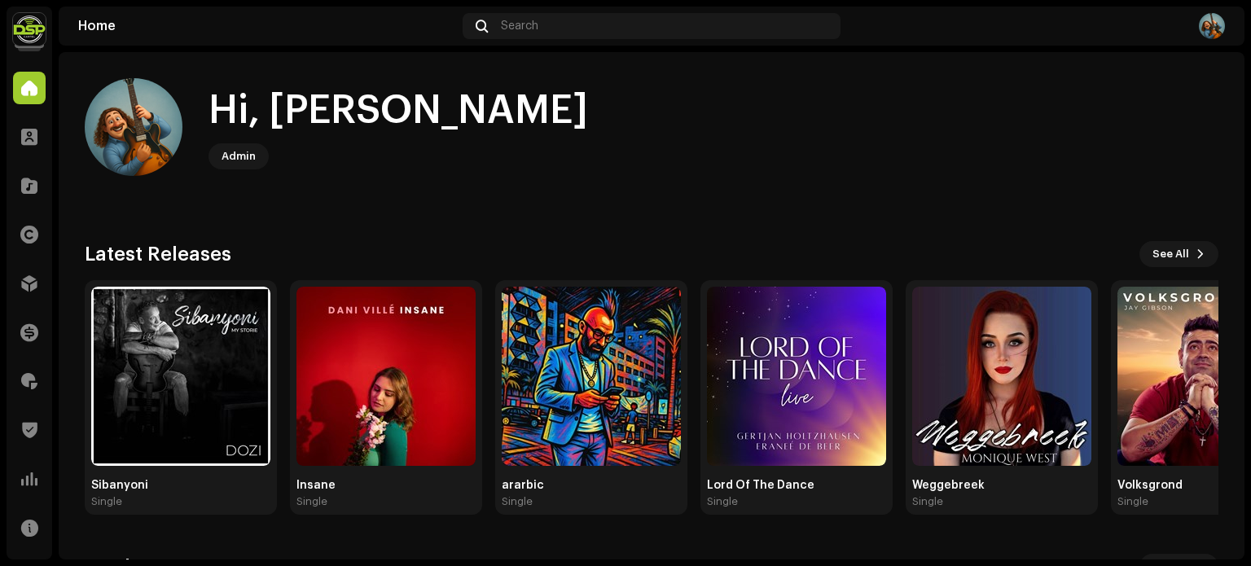
click at [34, 35] on img at bounding box center [29, 29] width 33 height 33
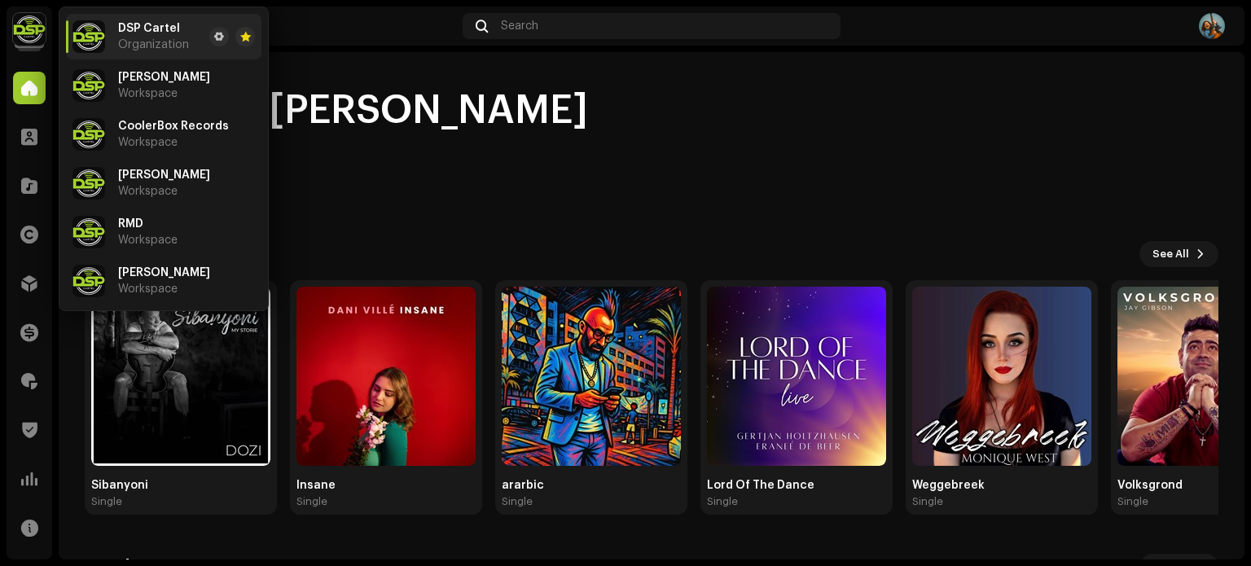
click at [710, 208] on div "Hi, Francois Admin Check out the latest Product Updates for Check Product Updat…" at bounding box center [651, 487] width 1133 height 871
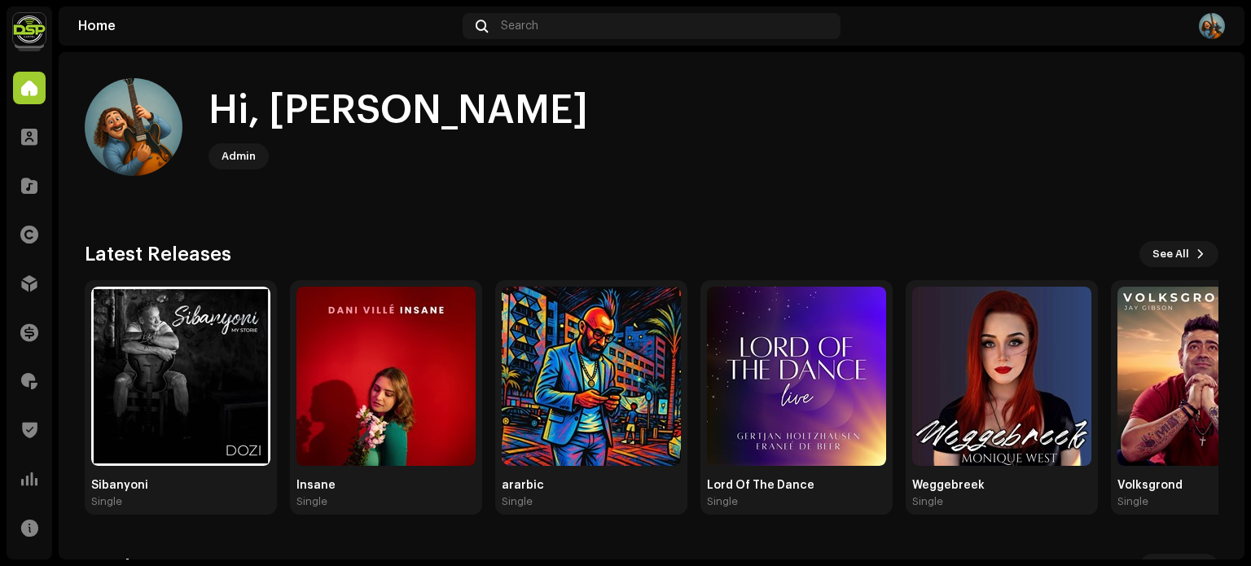
click at [22, 33] on img at bounding box center [29, 29] width 33 height 33
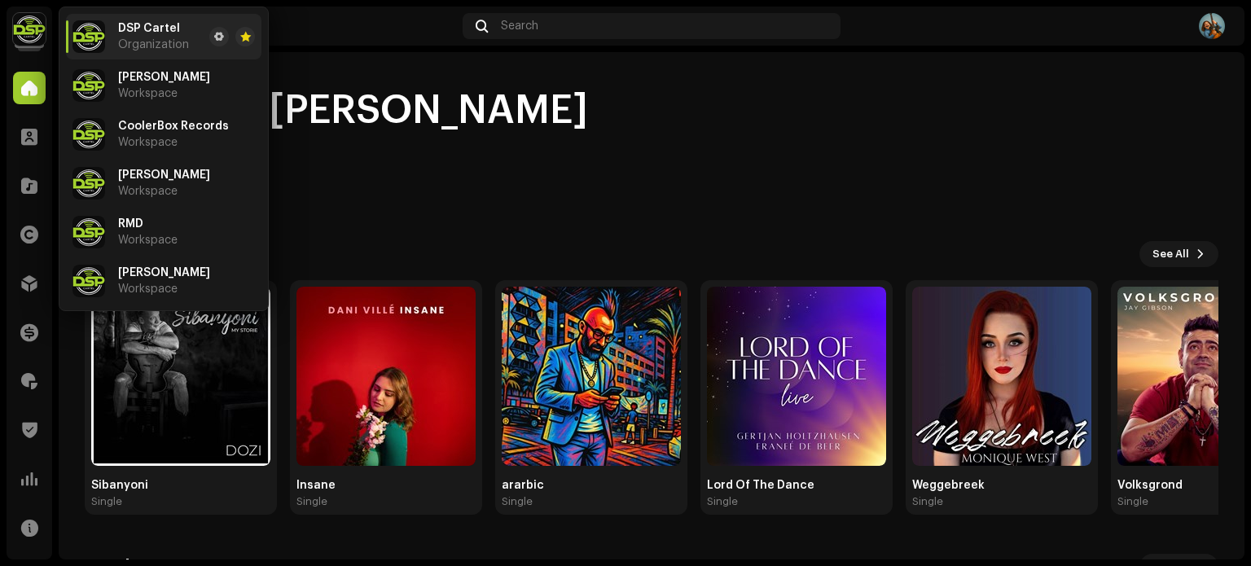
click at [514, 176] on home-user "Hi, Francois Admin" at bounding box center [651, 140] width 1133 height 124
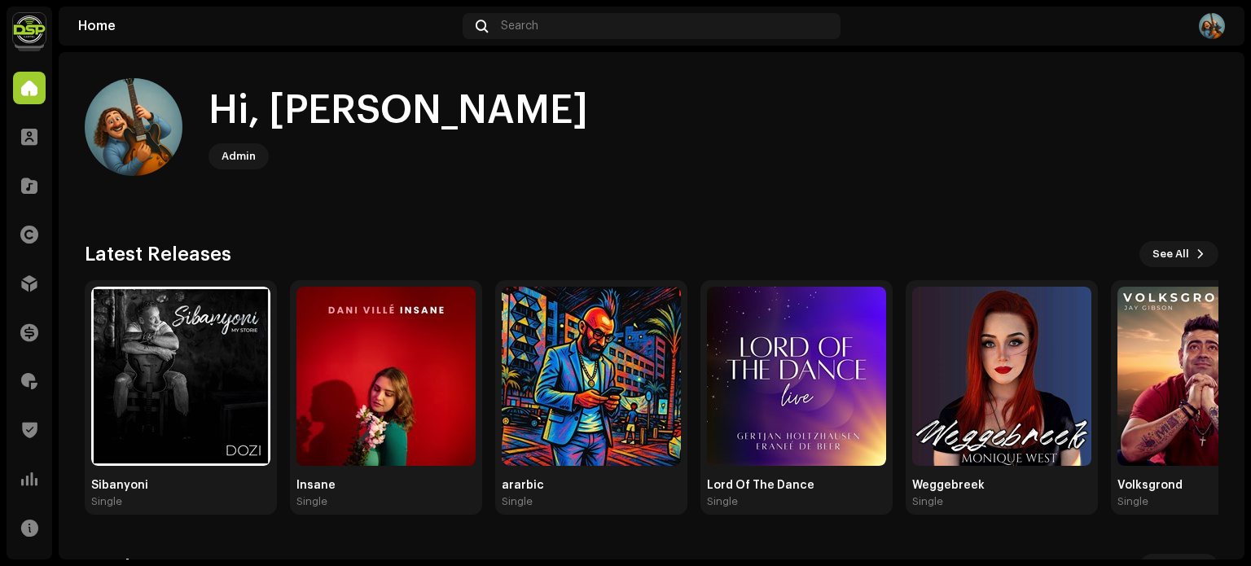
click at [348, 106] on div "Hi, Francois" at bounding box center [397, 111] width 379 height 52
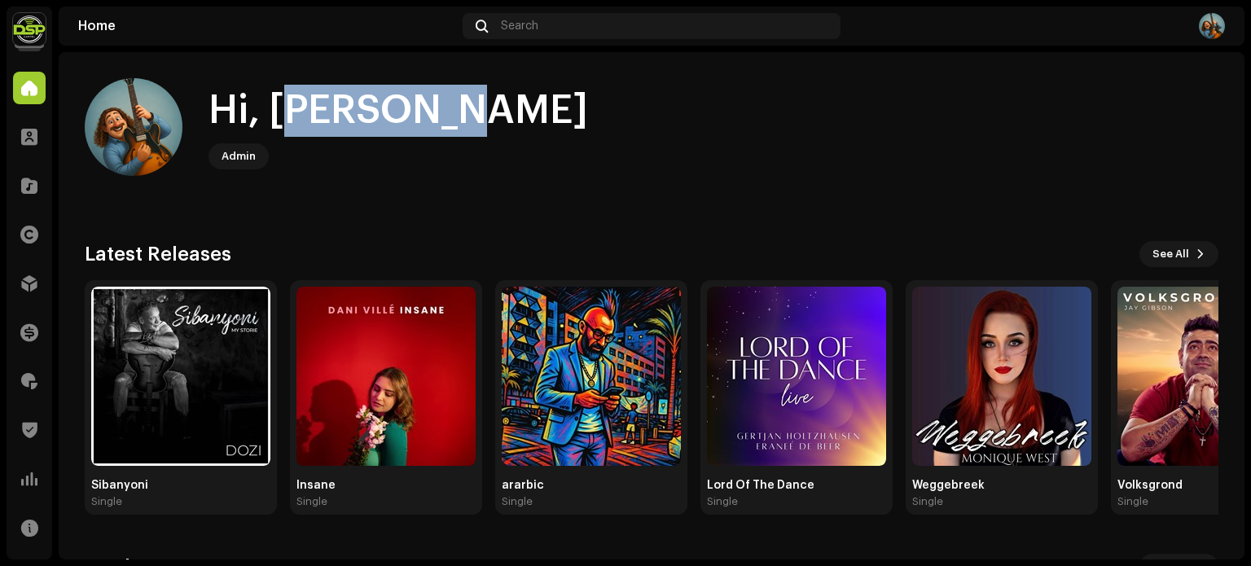
click at [348, 106] on div "Hi, Francois" at bounding box center [397, 111] width 379 height 52
click at [353, 107] on div "Hi, Francois" at bounding box center [397, 111] width 379 height 52
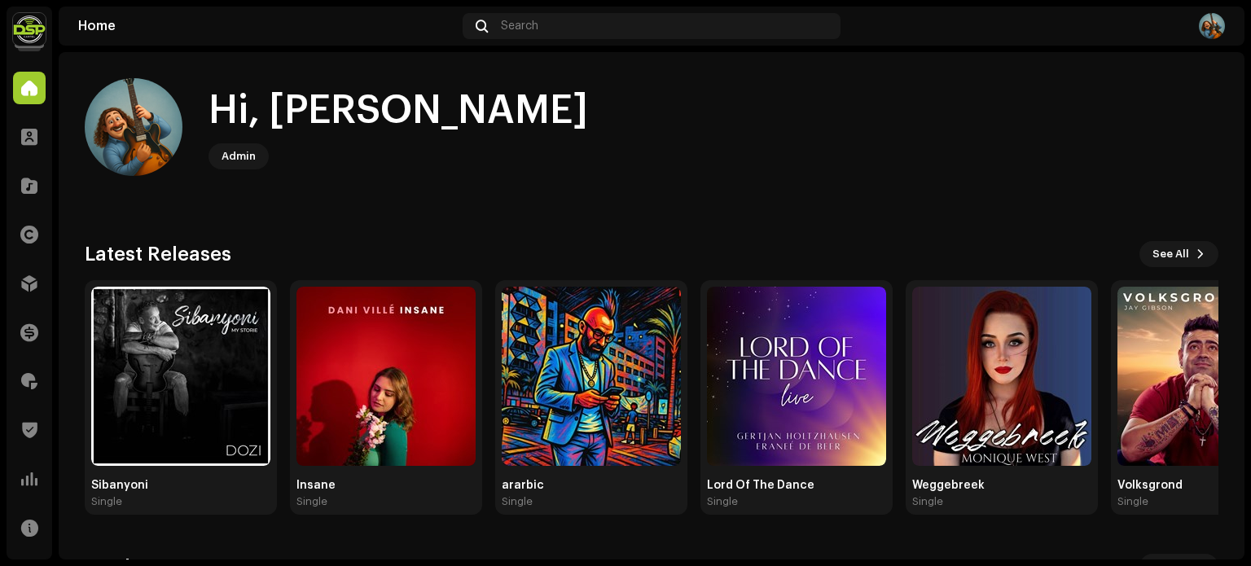
click at [42, 46] on div at bounding box center [29, 33] width 29 height 29
click at [20, 29] on img at bounding box center [29, 29] width 33 height 33
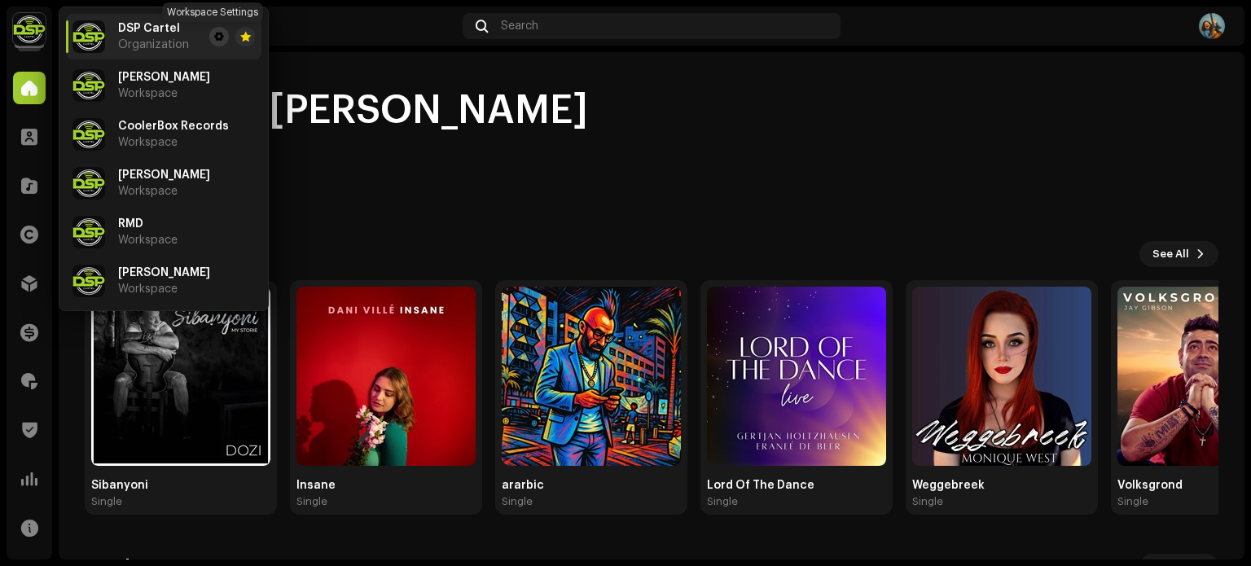
click at [214, 34] on span at bounding box center [219, 36] width 10 height 13
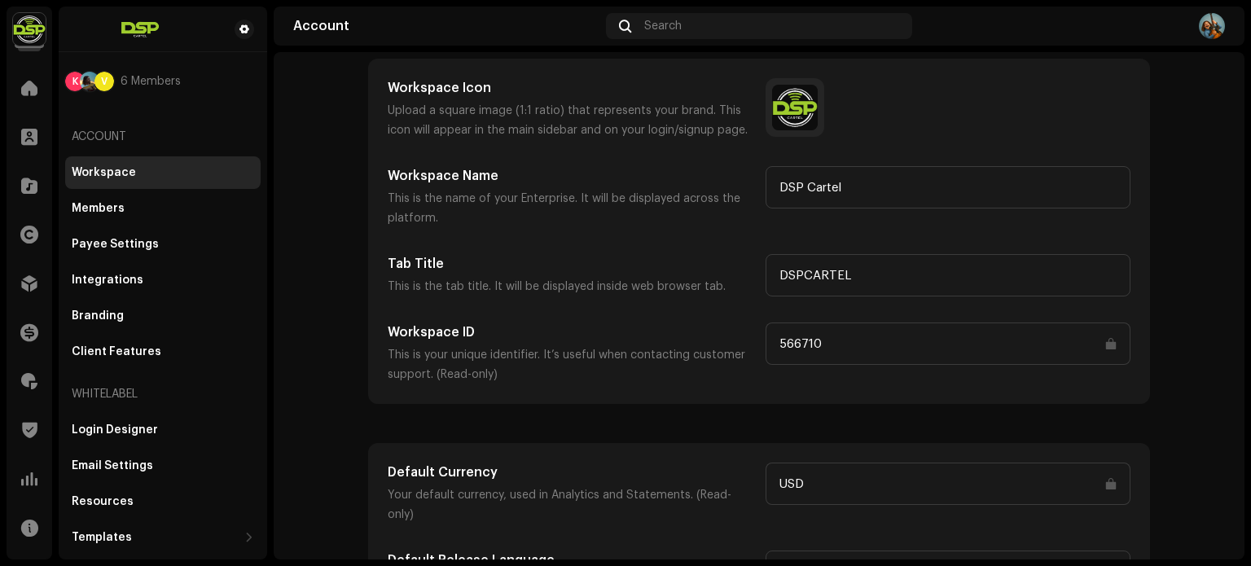
scroll to position [49, 0]
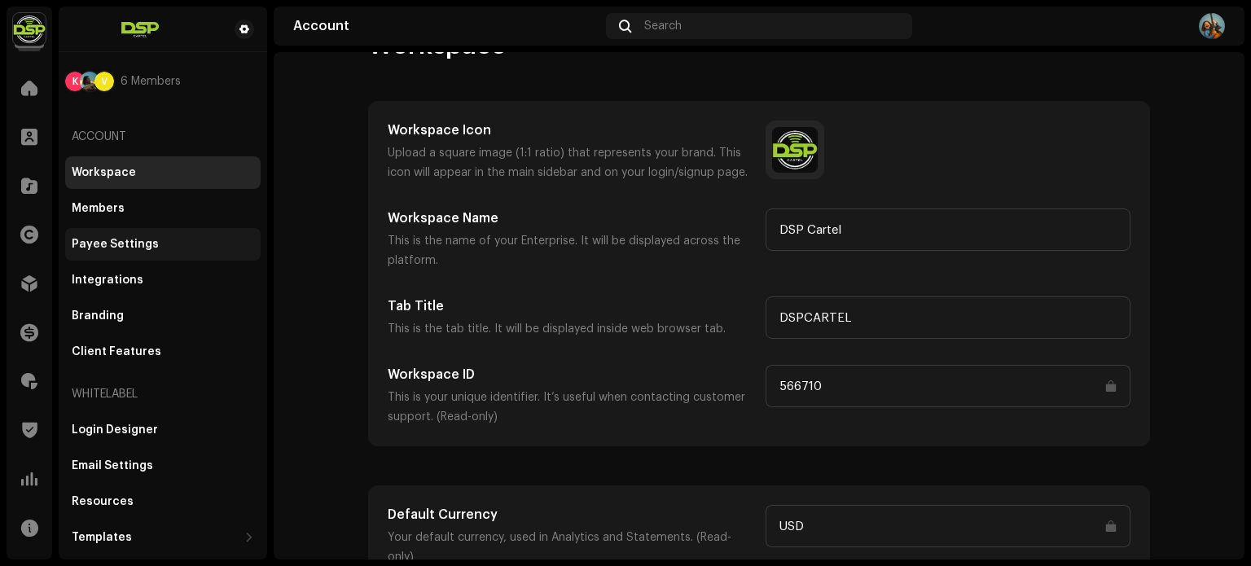
click at [137, 251] on div "Payee Settings" at bounding box center [162, 244] width 195 height 33
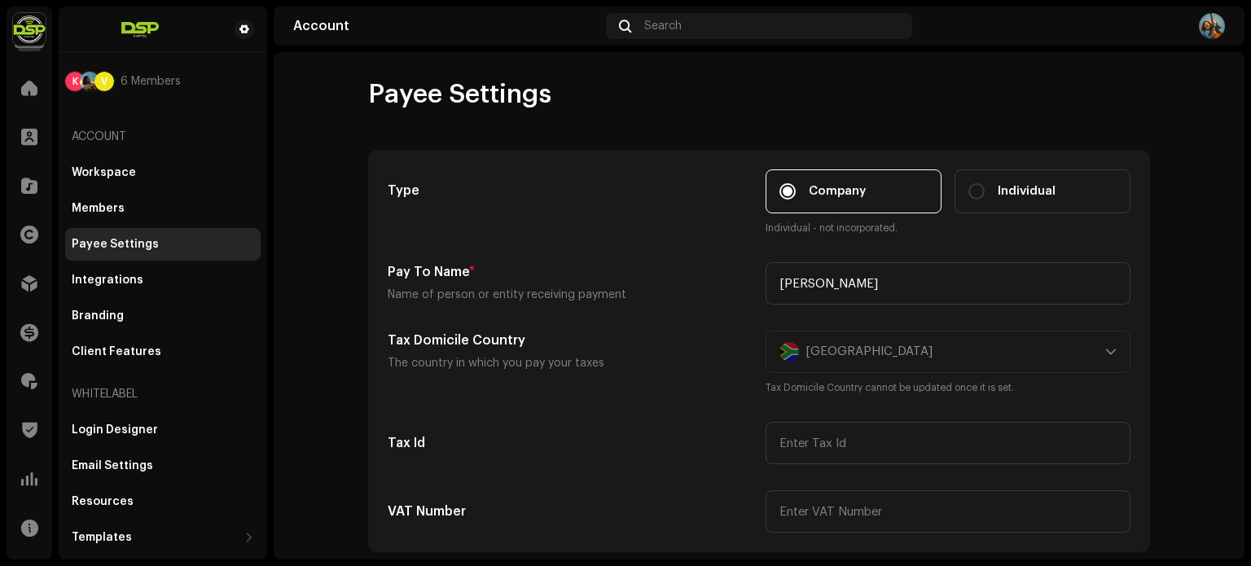
scroll to position [163, 0]
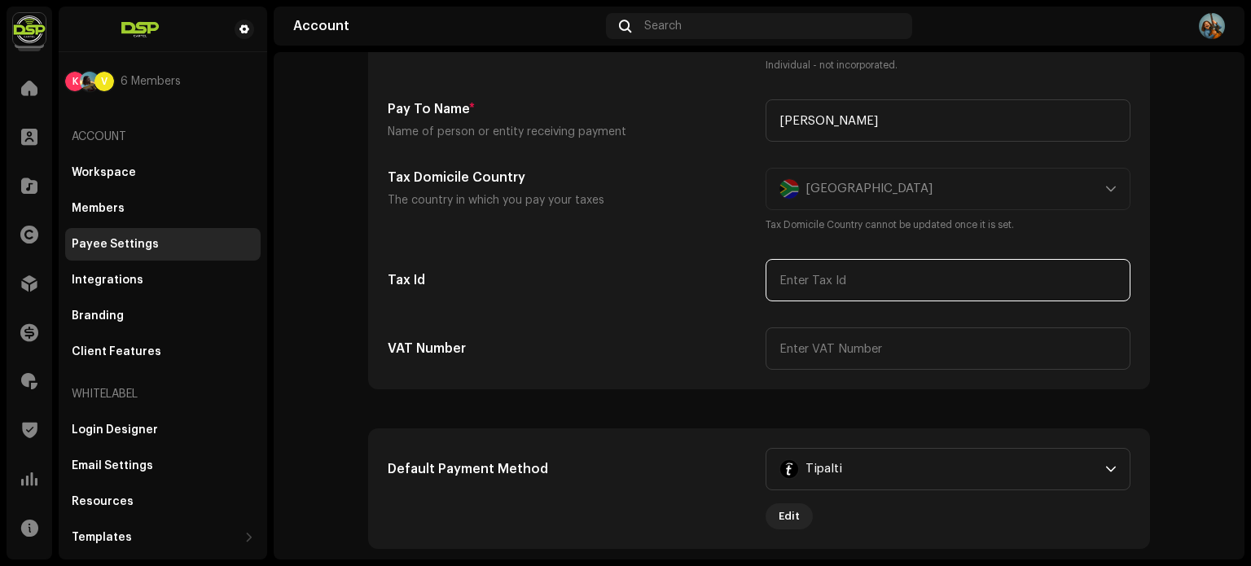
click at [795, 280] on input "text" at bounding box center [947, 280] width 365 height 42
click at [627, 284] on h5 "Tax Id" at bounding box center [570, 280] width 365 height 20
click at [716, 332] on div "VAT Number" at bounding box center [570, 348] width 365 height 42
click at [703, 432] on div "Default Payment Method Tipalti Edit" at bounding box center [759, 488] width 780 height 119
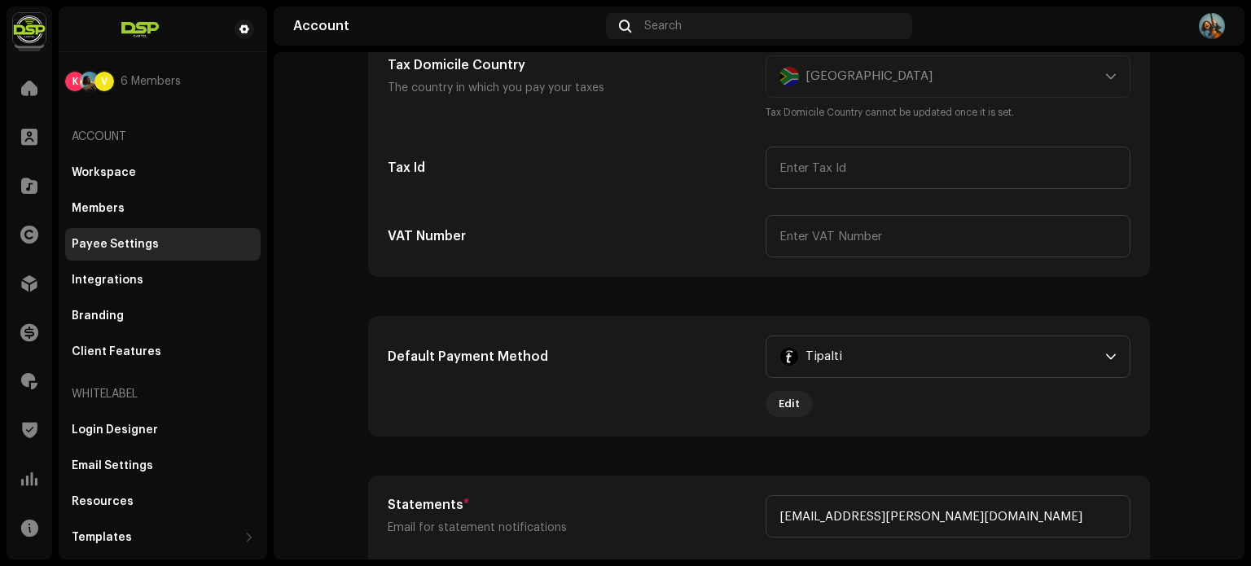
scroll to position [326, 0]
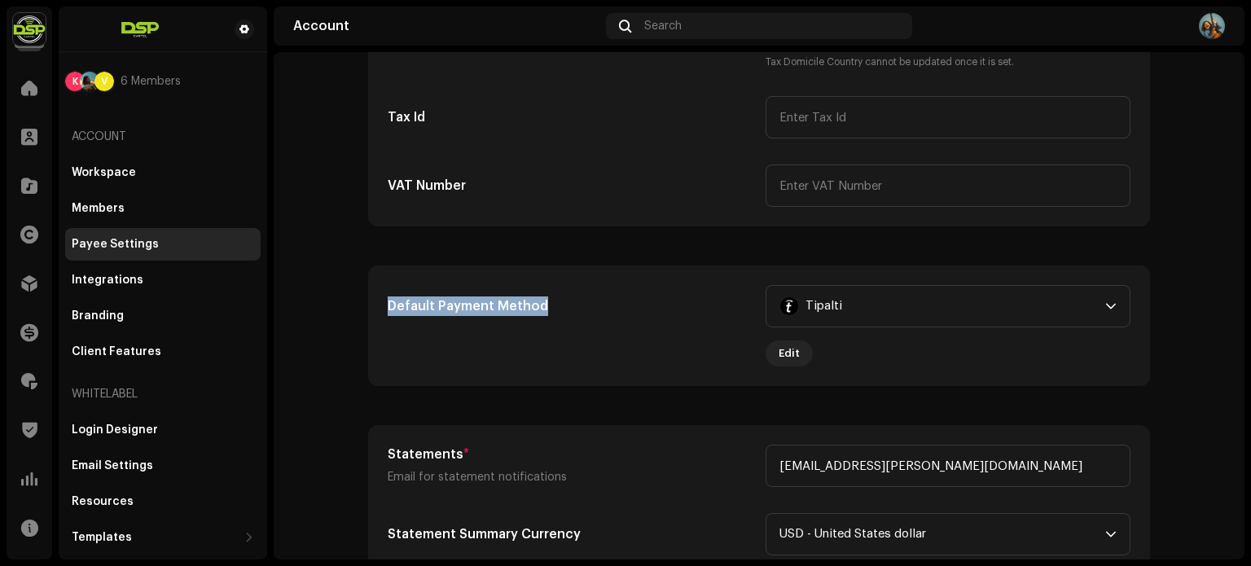
drag, startPoint x: 383, startPoint y: 303, endPoint x: 552, endPoint y: 310, distance: 168.7
click at [552, 310] on h5 "Default Payment Method" at bounding box center [570, 306] width 365 height 20
click at [553, 310] on h5 "Default Payment Method" at bounding box center [570, 306] width 365 height 20
